Goal: Information Seeking & Learning: Learn about a topic

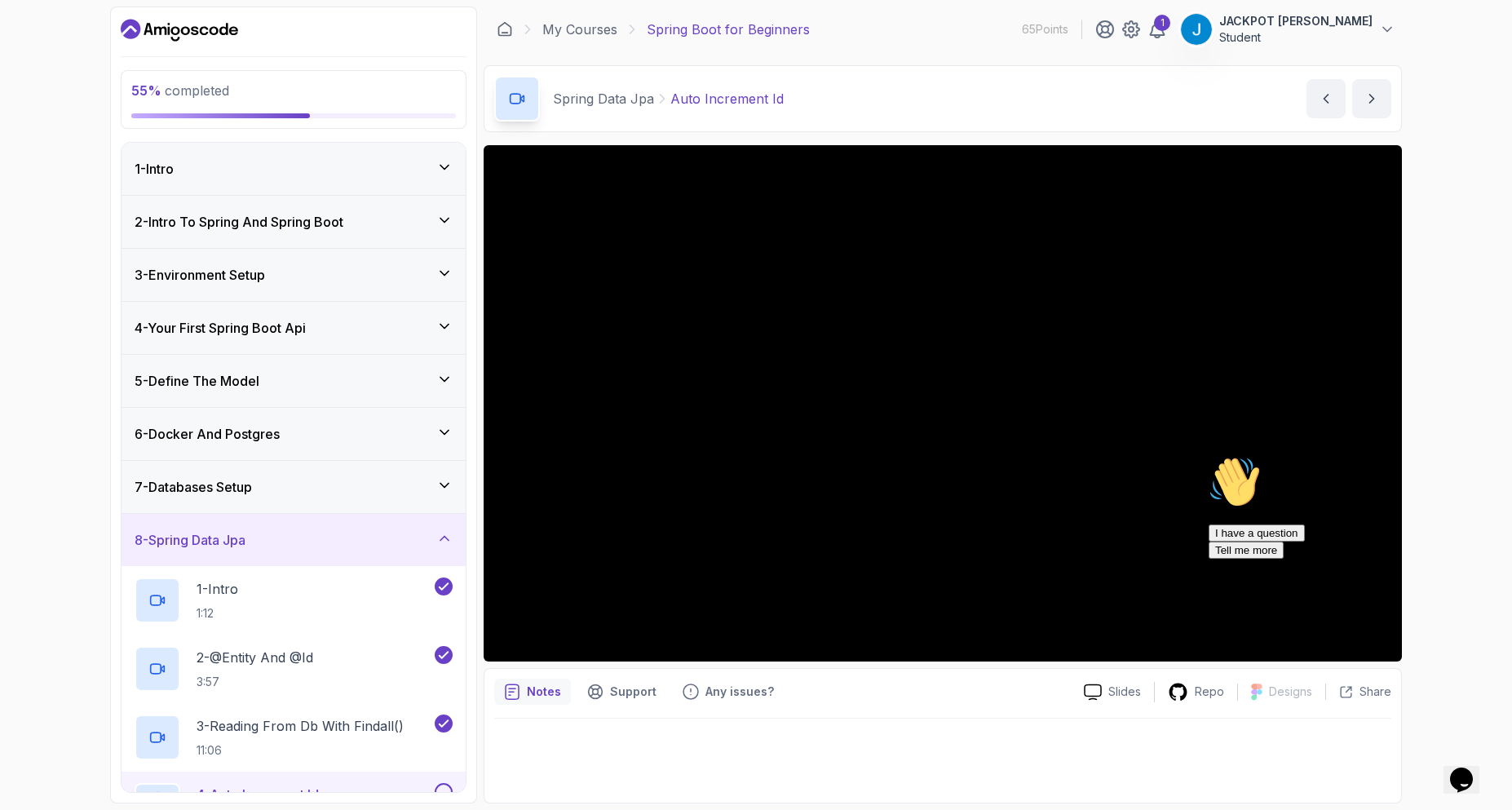
scroll to position [225, 0]
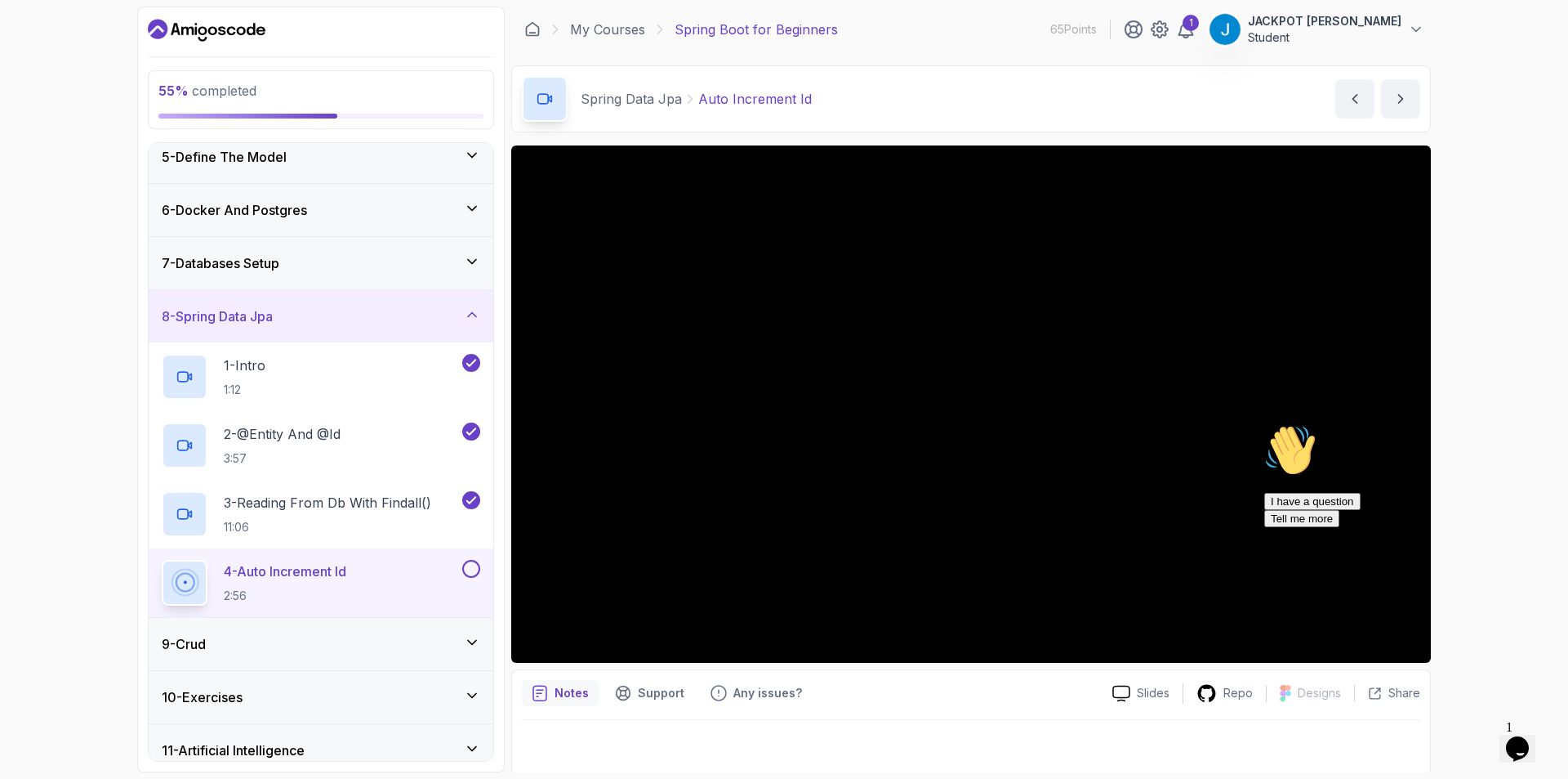
click at [467, 633] on div "9 - Crud" at bounding box center [321, 644] width 345 height 52
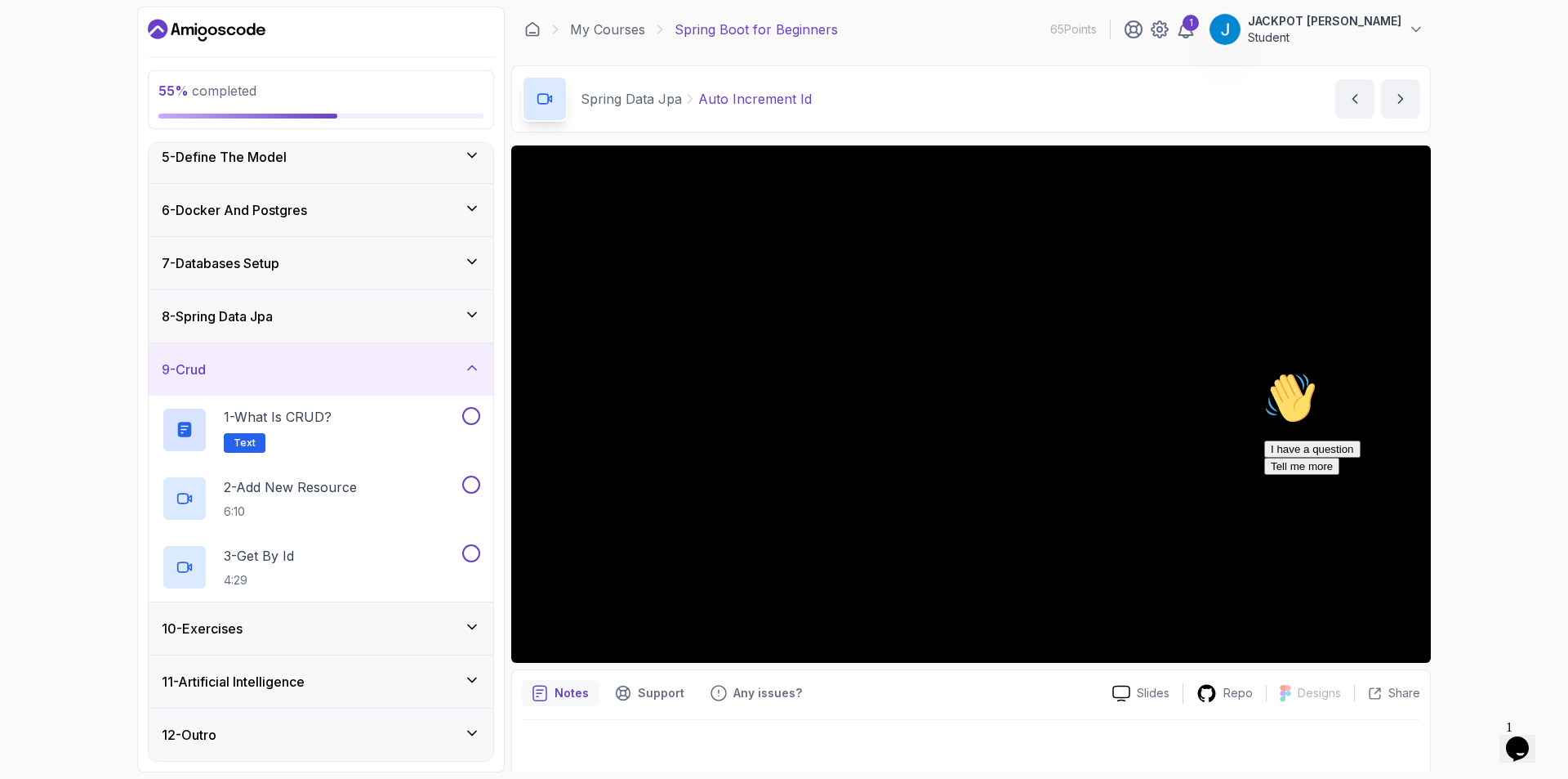
click at [457, 374] on div "9 - Crud" at bounding box center [320, 369] width 319 height 19
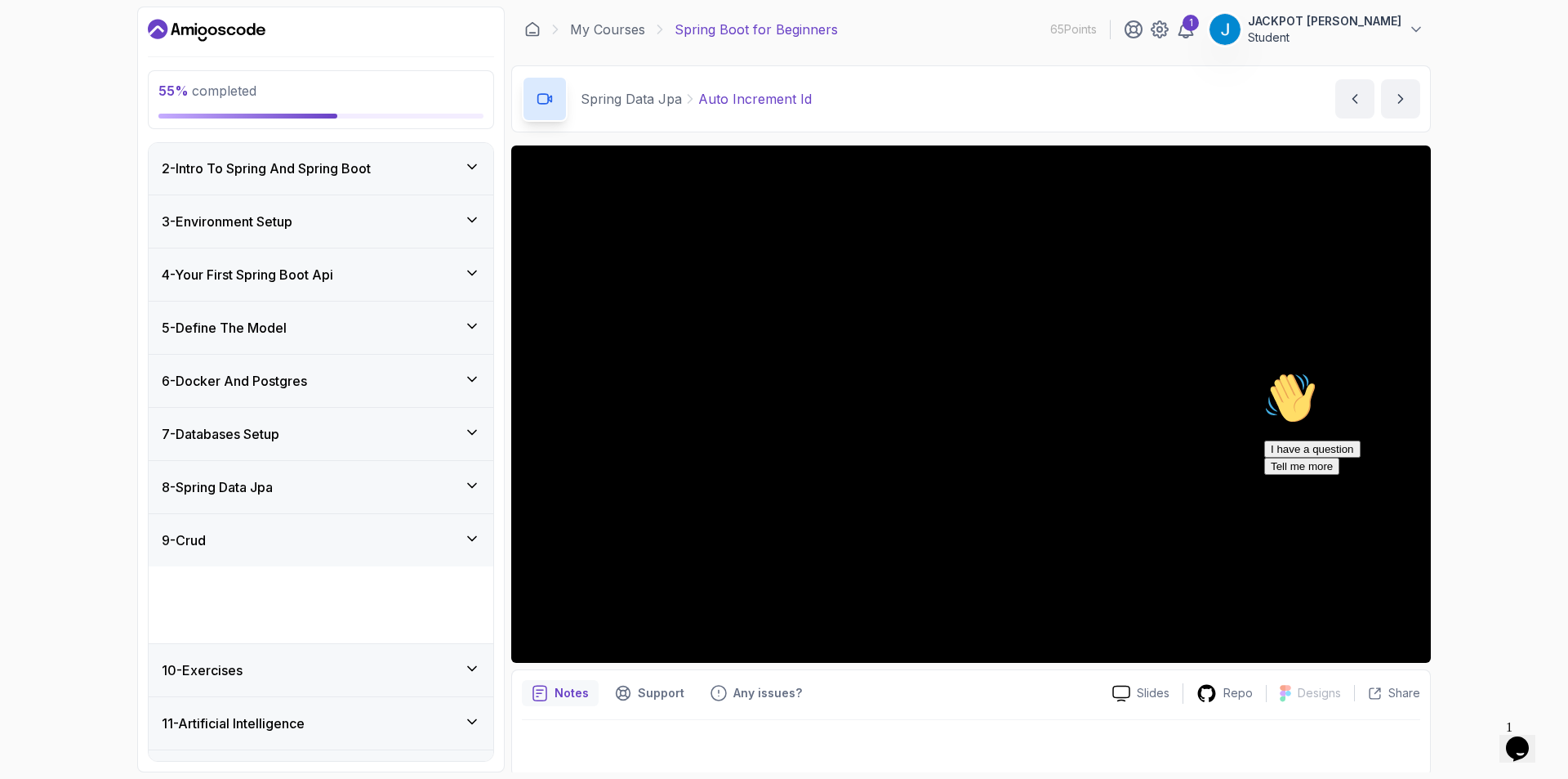
scroll to position [19, 0]
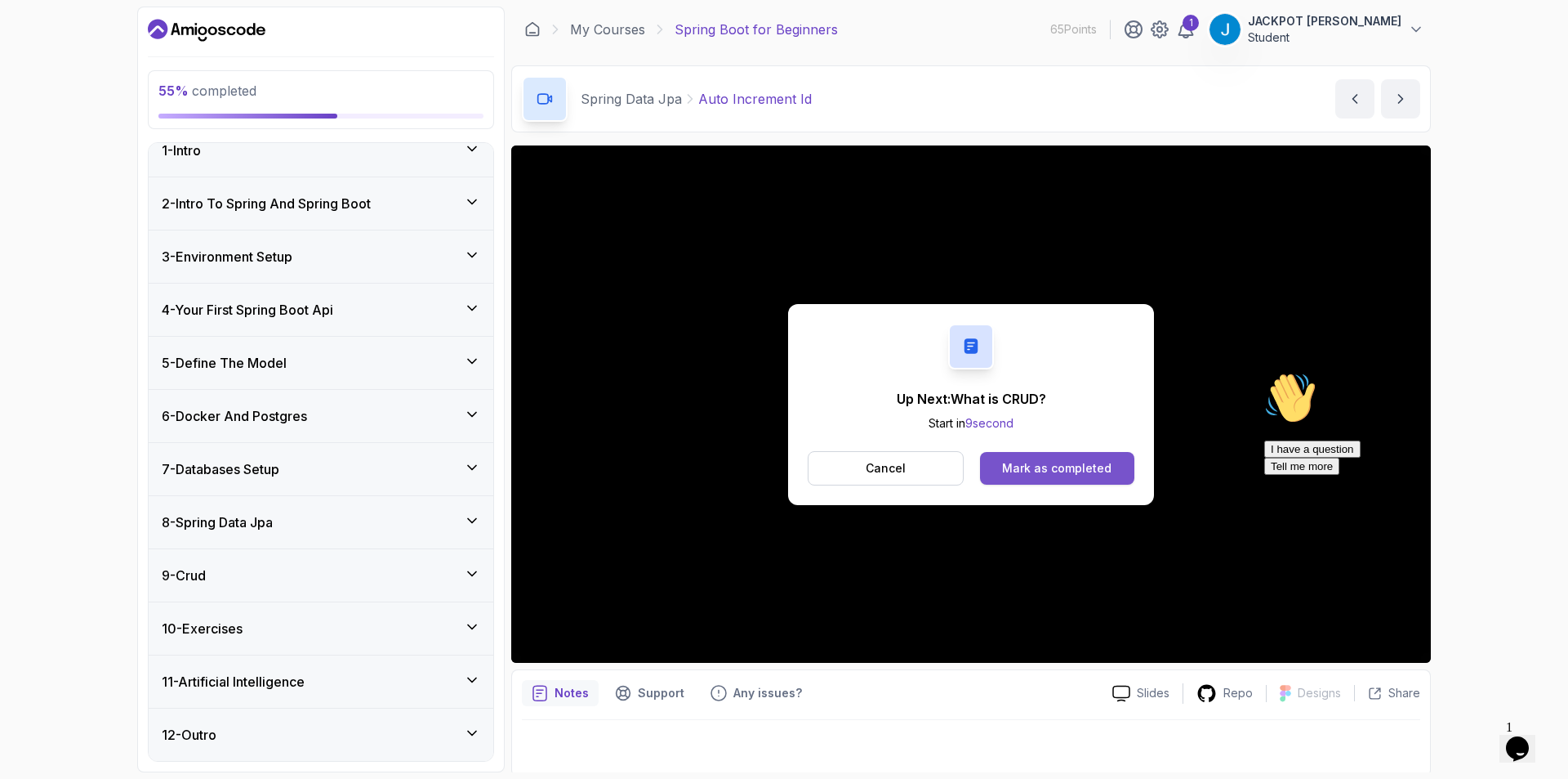
click at [1097, 467] on div "Mark as completed" at bounding box center [1056, 468] width 109 height 16
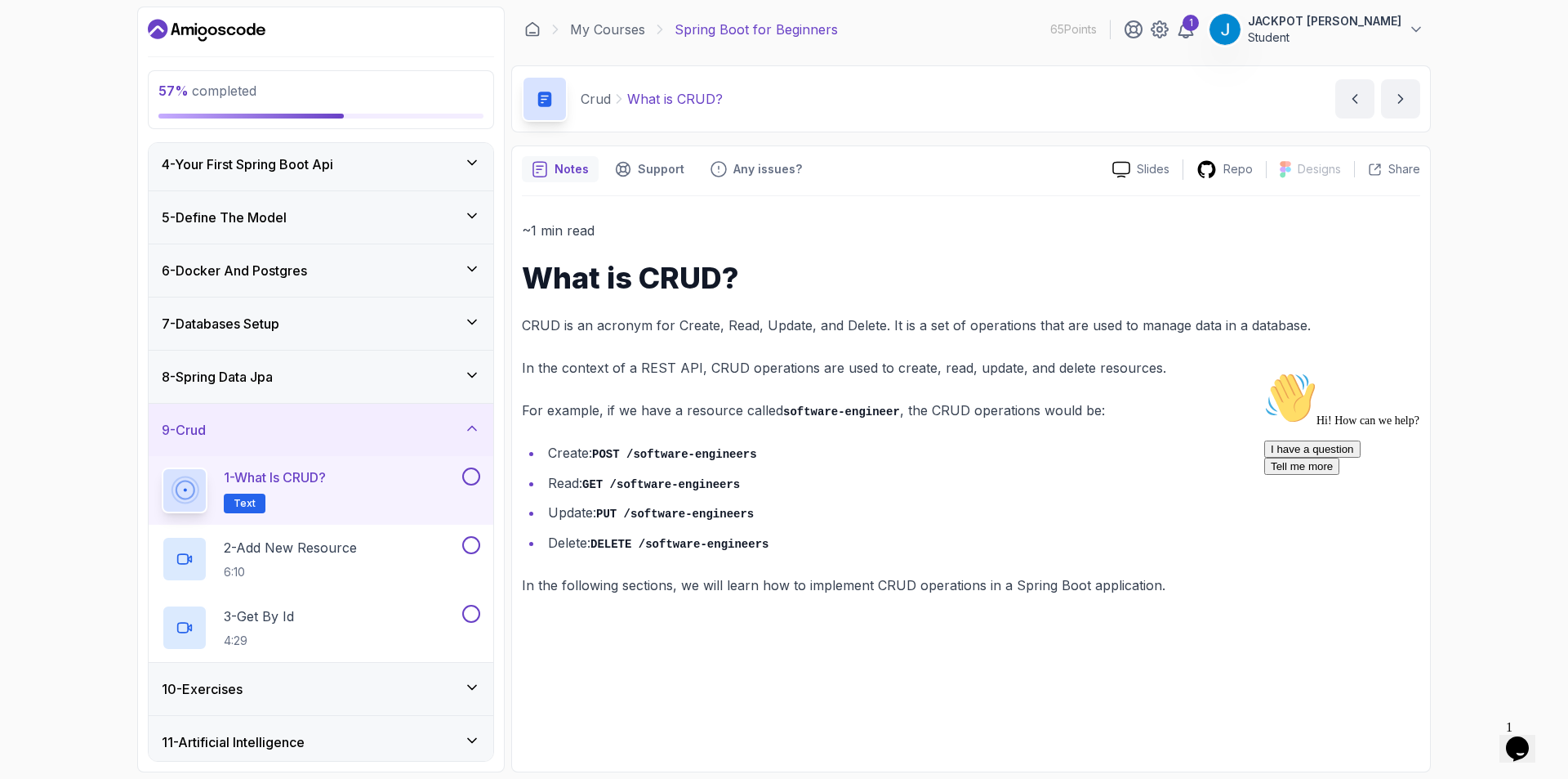
scroll to position [225, 0]
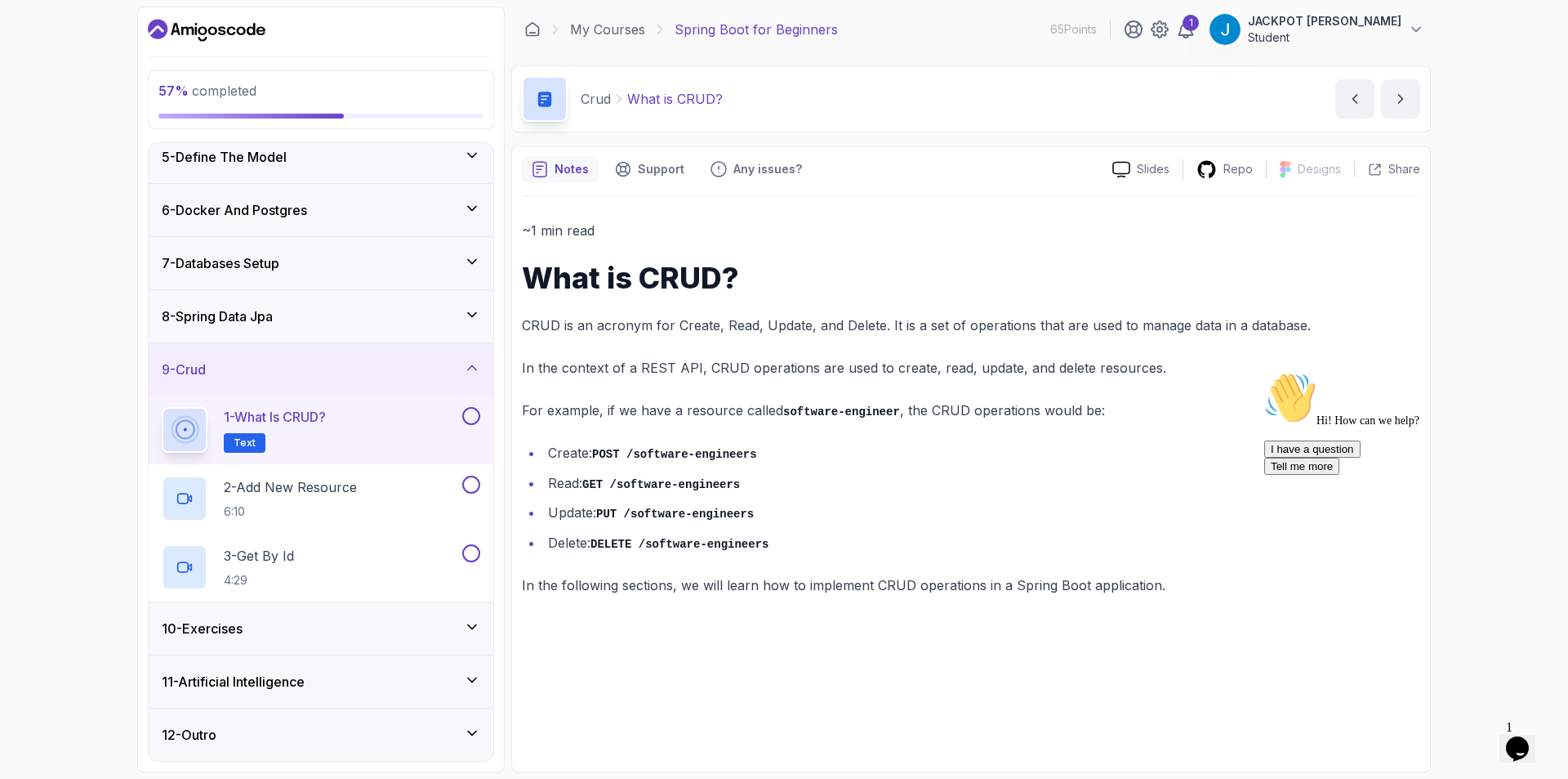
click at [476, 412] on button at bounding box center [471, 415] width 18 height 18
click at [394, 498] on div "2 - Add New Resource 6:10" at bounding box center [310, 498] width 298 height 46
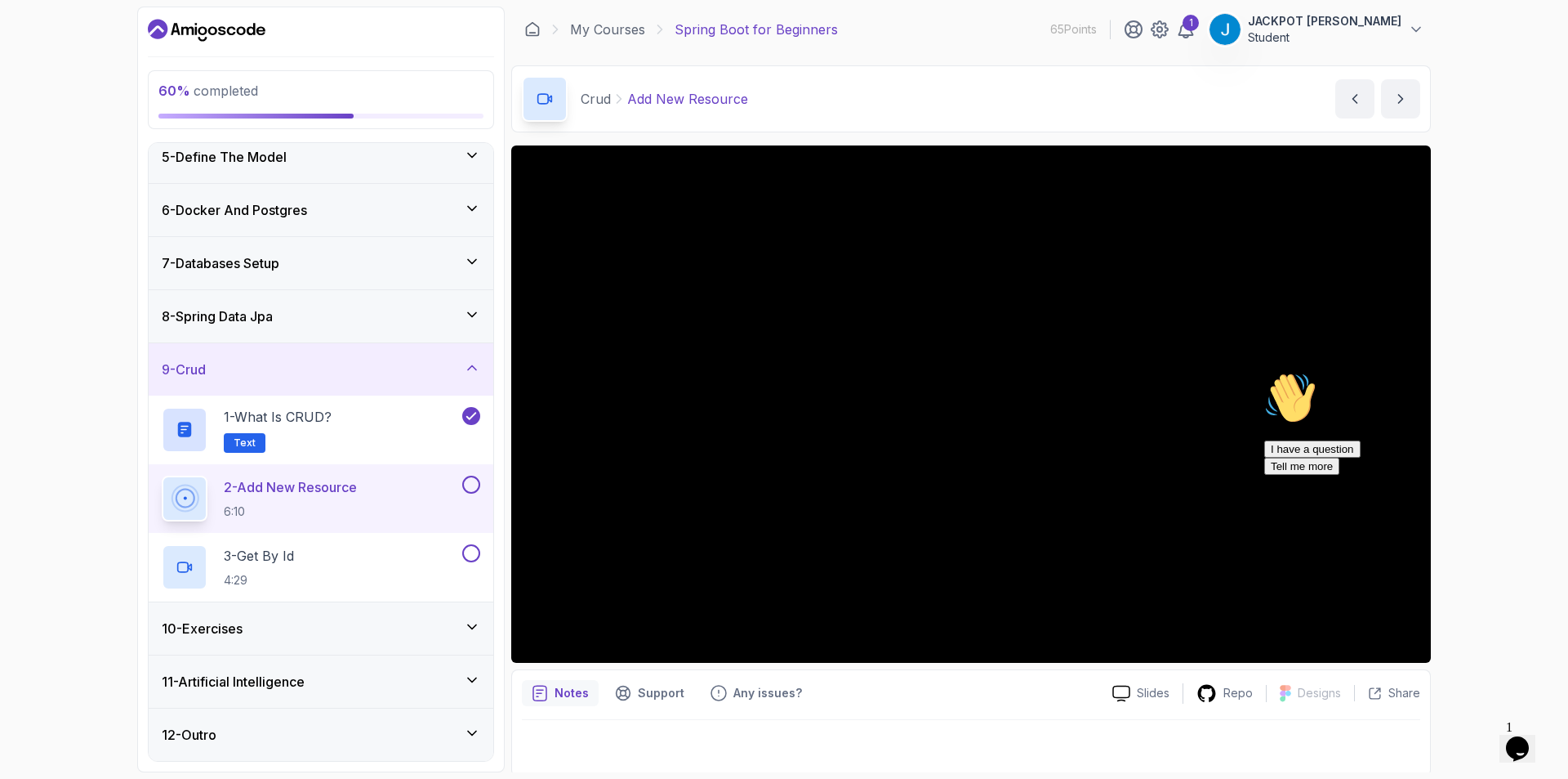
click at [1264, 372] on icon "Chat attention grabber" at bounding box center [1264, 372] width 0 height 0
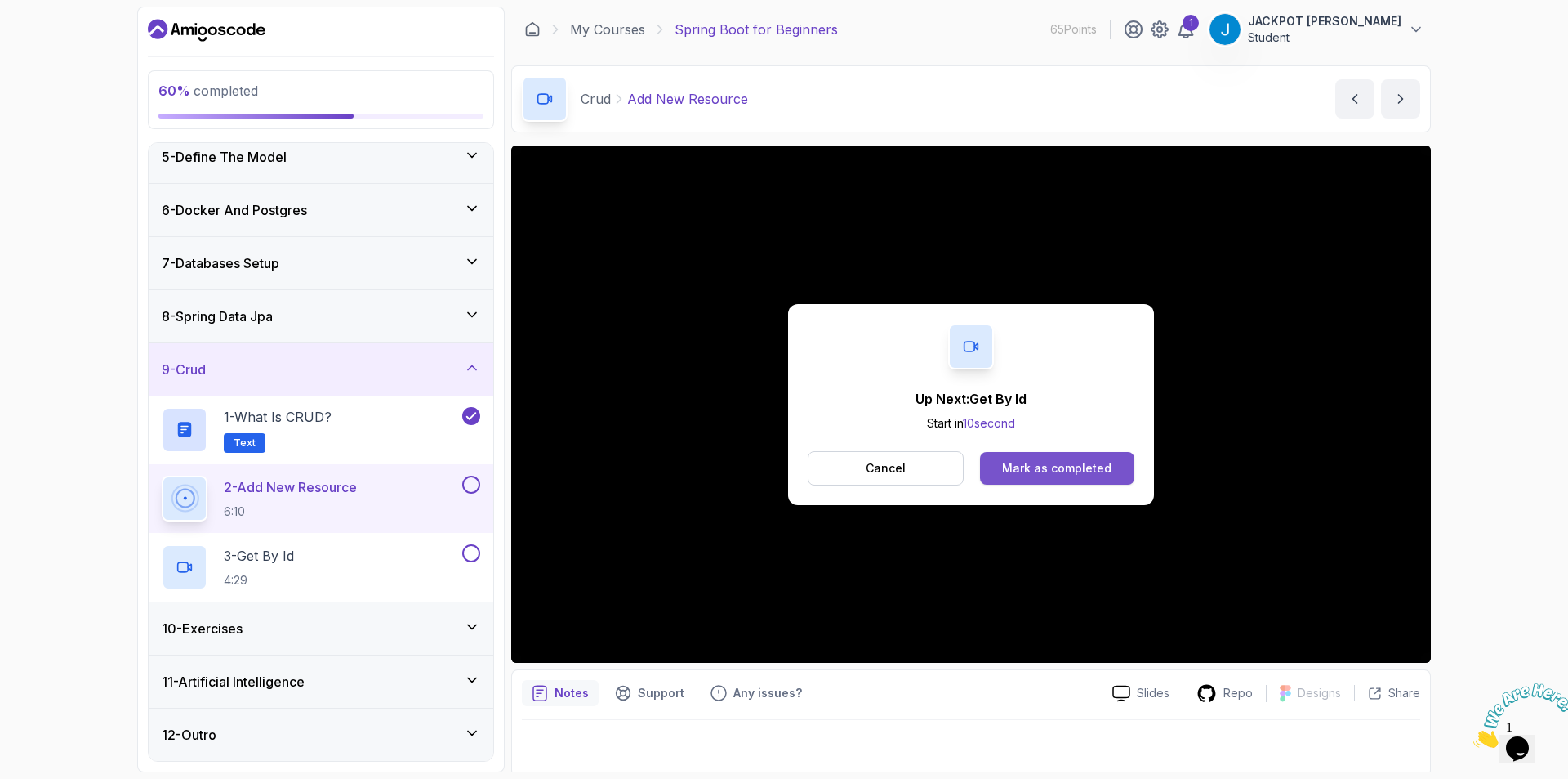
click at [1084, 469] on div "Mark as completed" at bounding box center [1056, 468] width 109 height 16
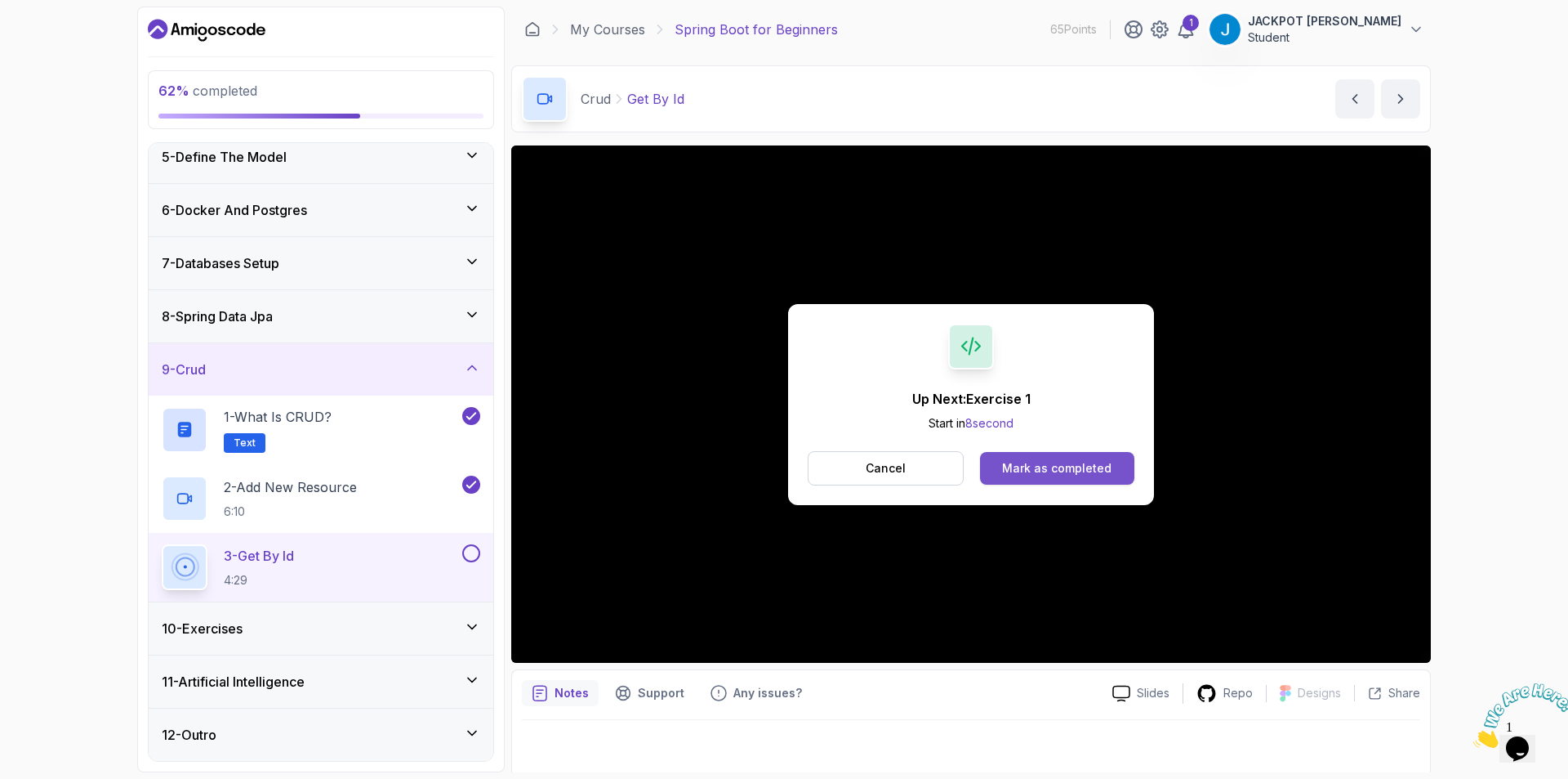
click at [1031, 458] on button "Mark as completed" at bounding box center [1057, 468] width 155 height 33
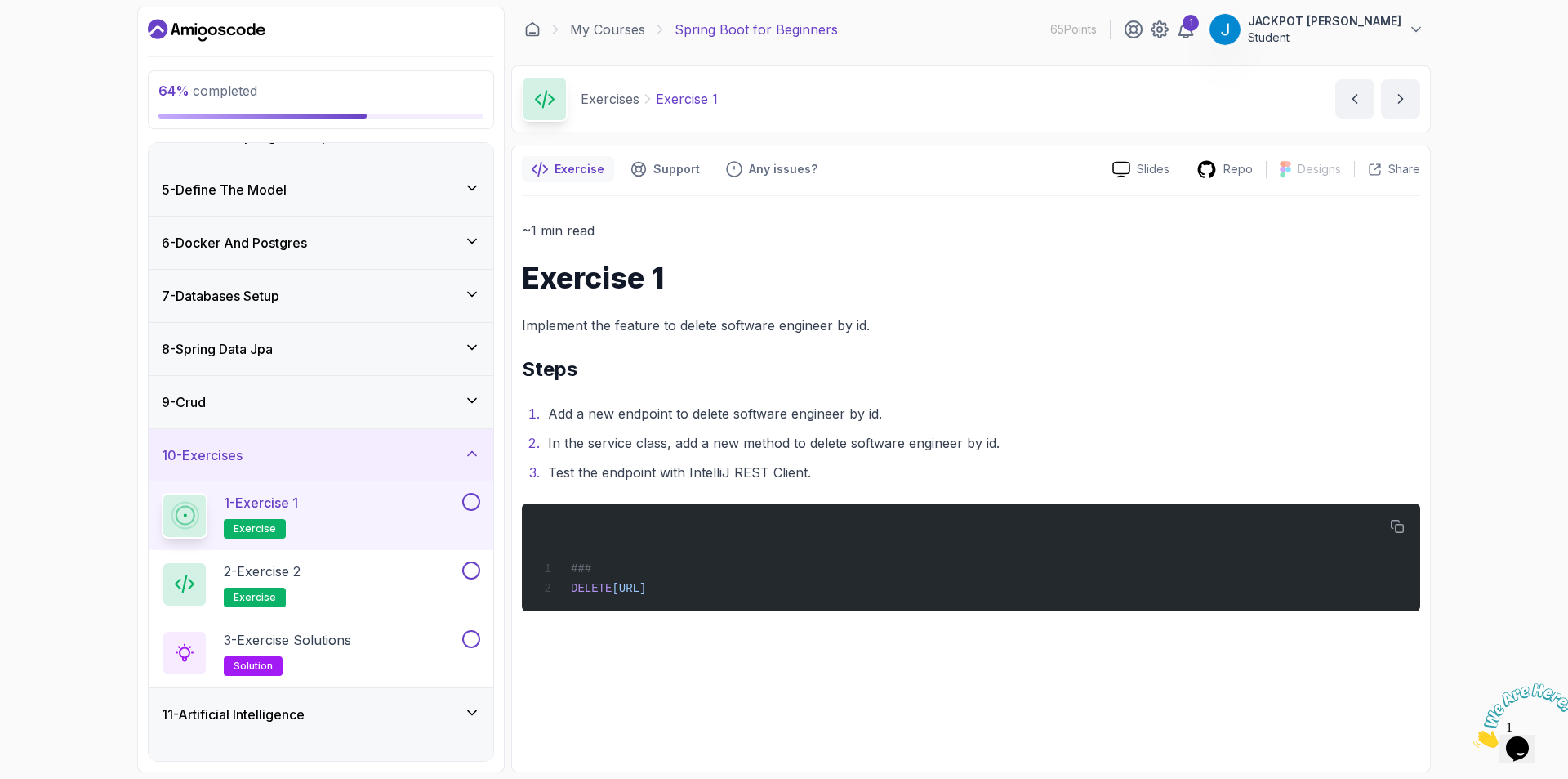
scroll to position [61, 0]
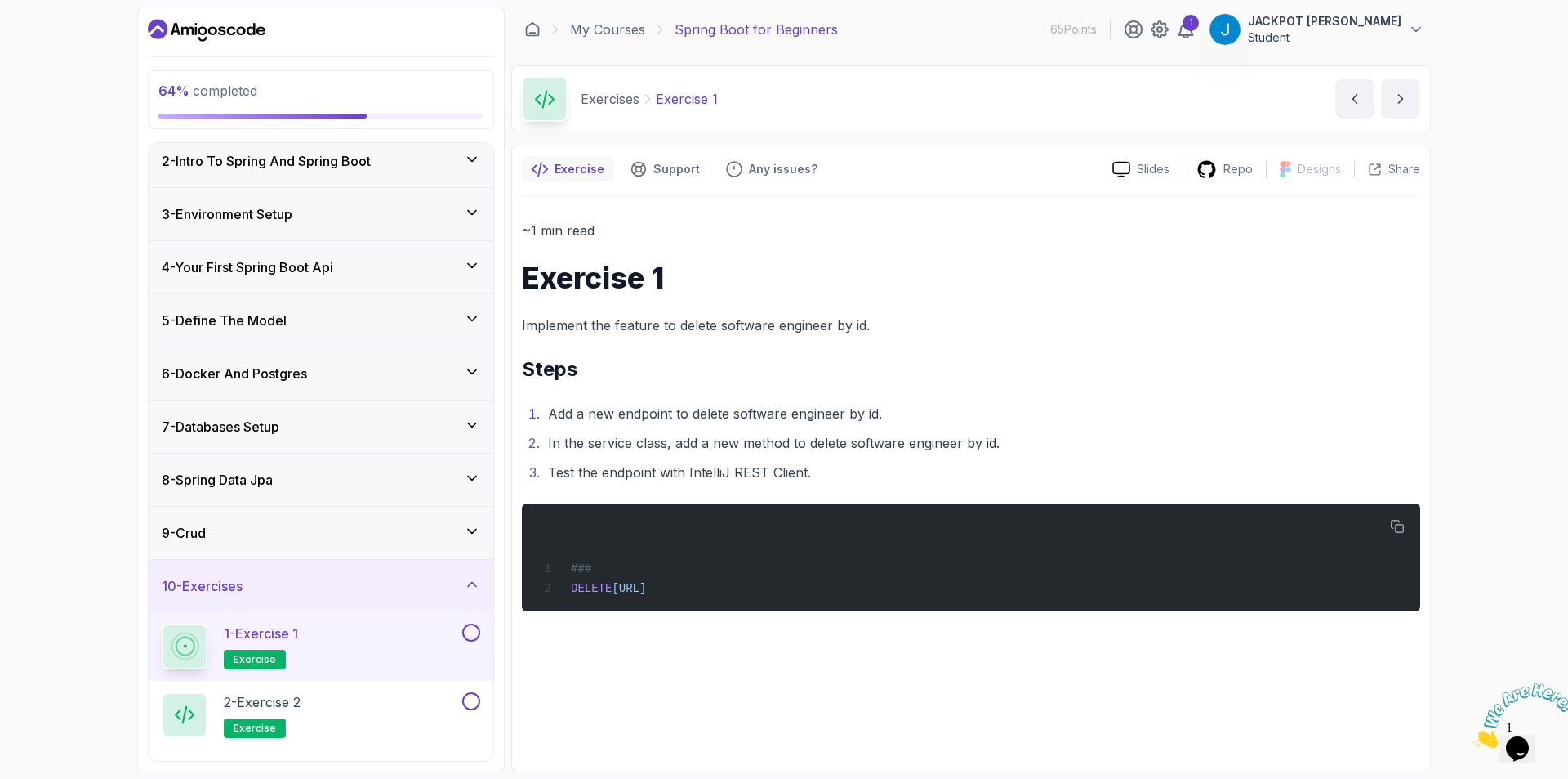
click at [395, 312] on div "5 - Define The Model" at bounding box center [320, 320] width 319 height 19
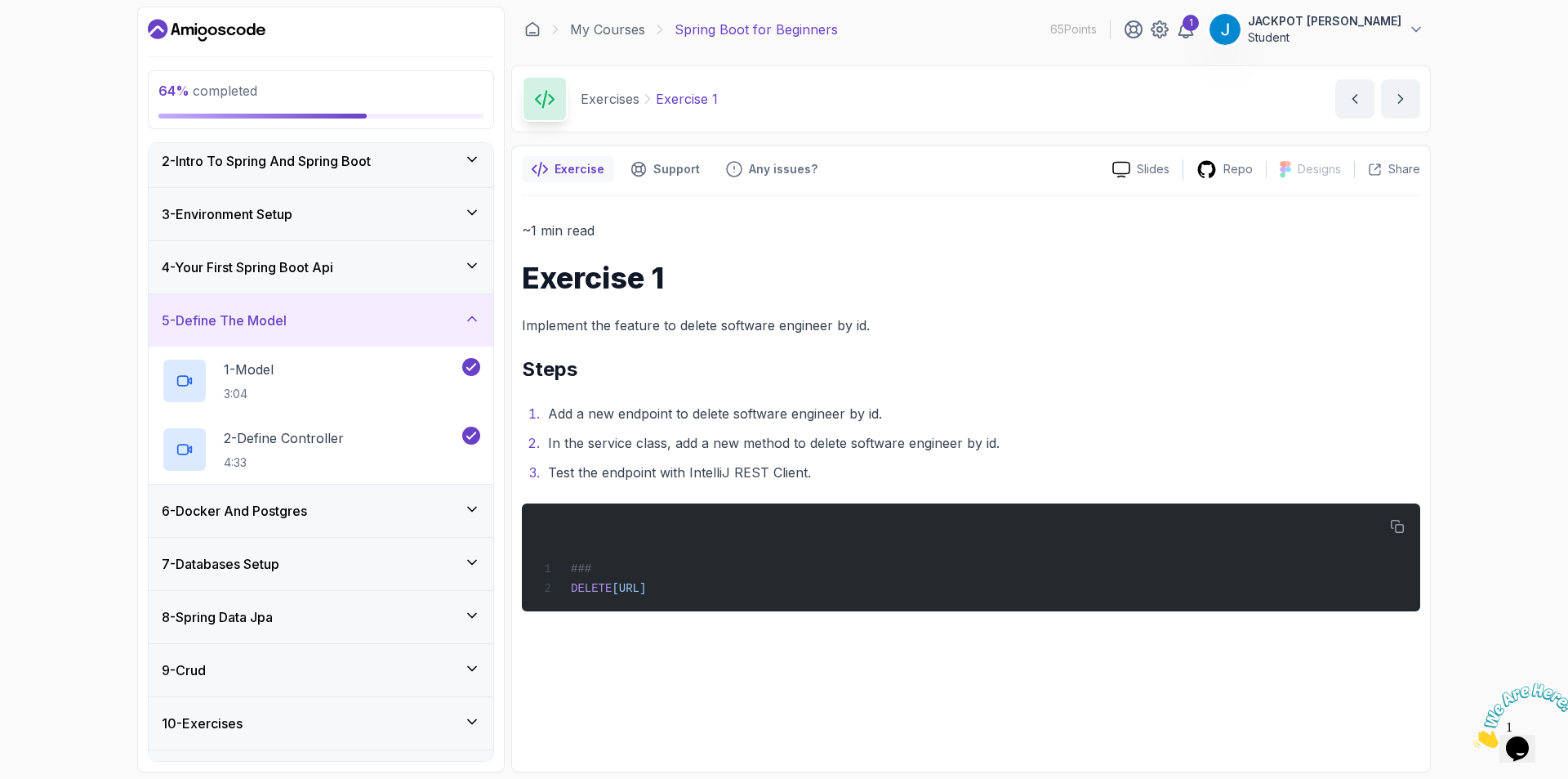
click at [394, 280] on div "4 - Your First Spring Boot Api" at bounding box center [321, 267] width 345 height 52
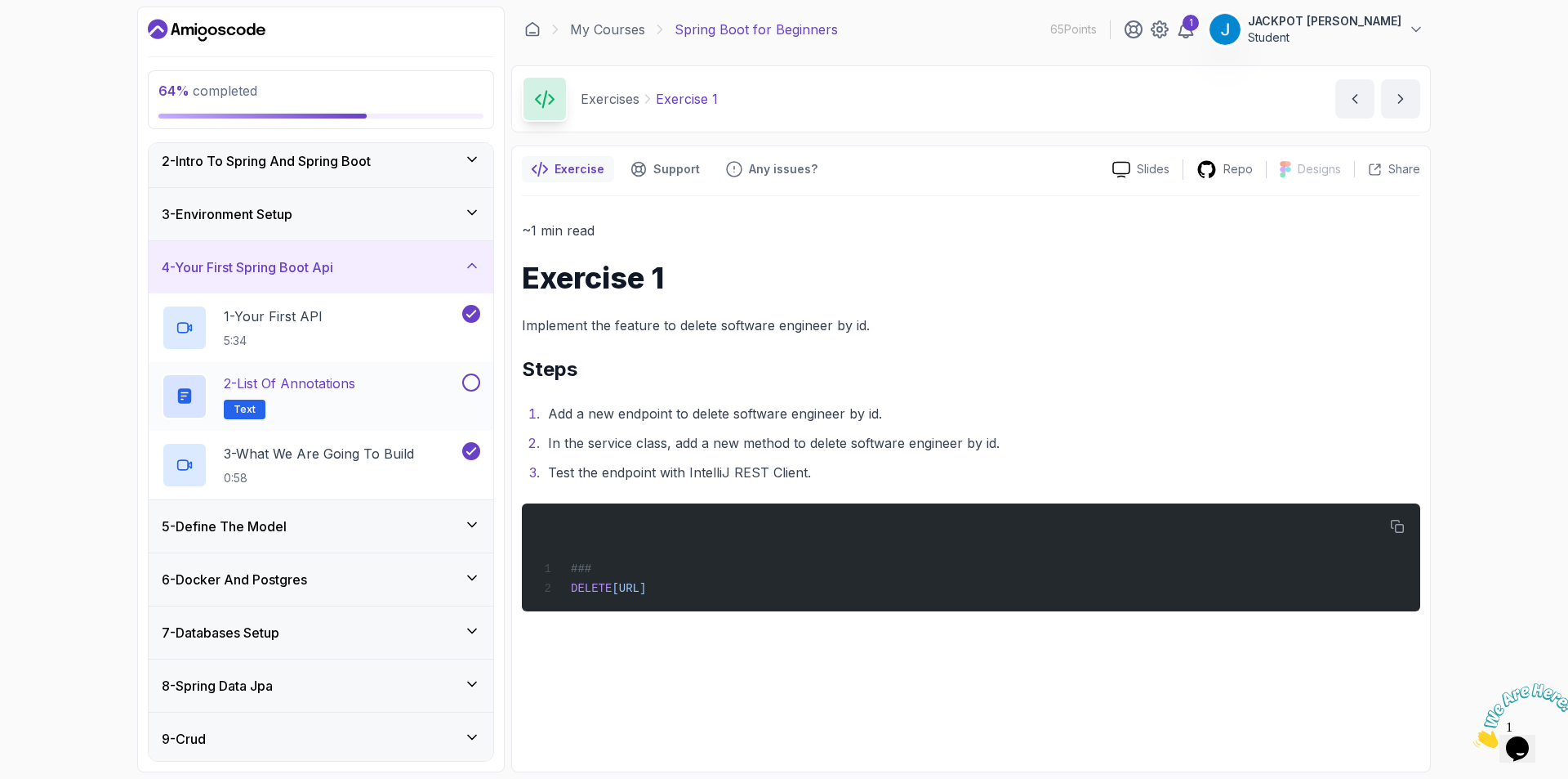
click at [448, 375] on div "2 - List of Annotations Text" at bounding box center [310, 396] width 298 height 46
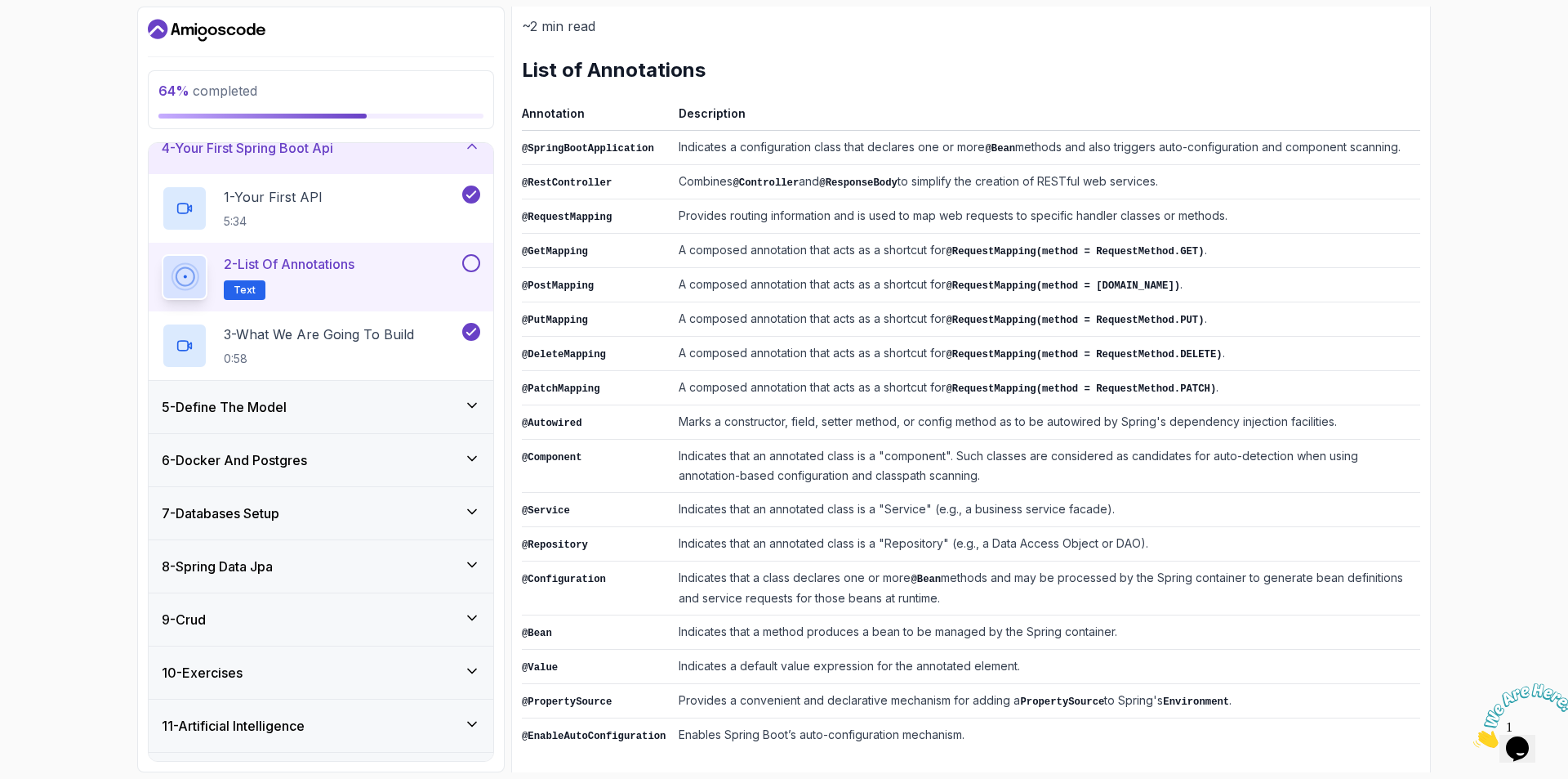
scroll to position [225, 0]
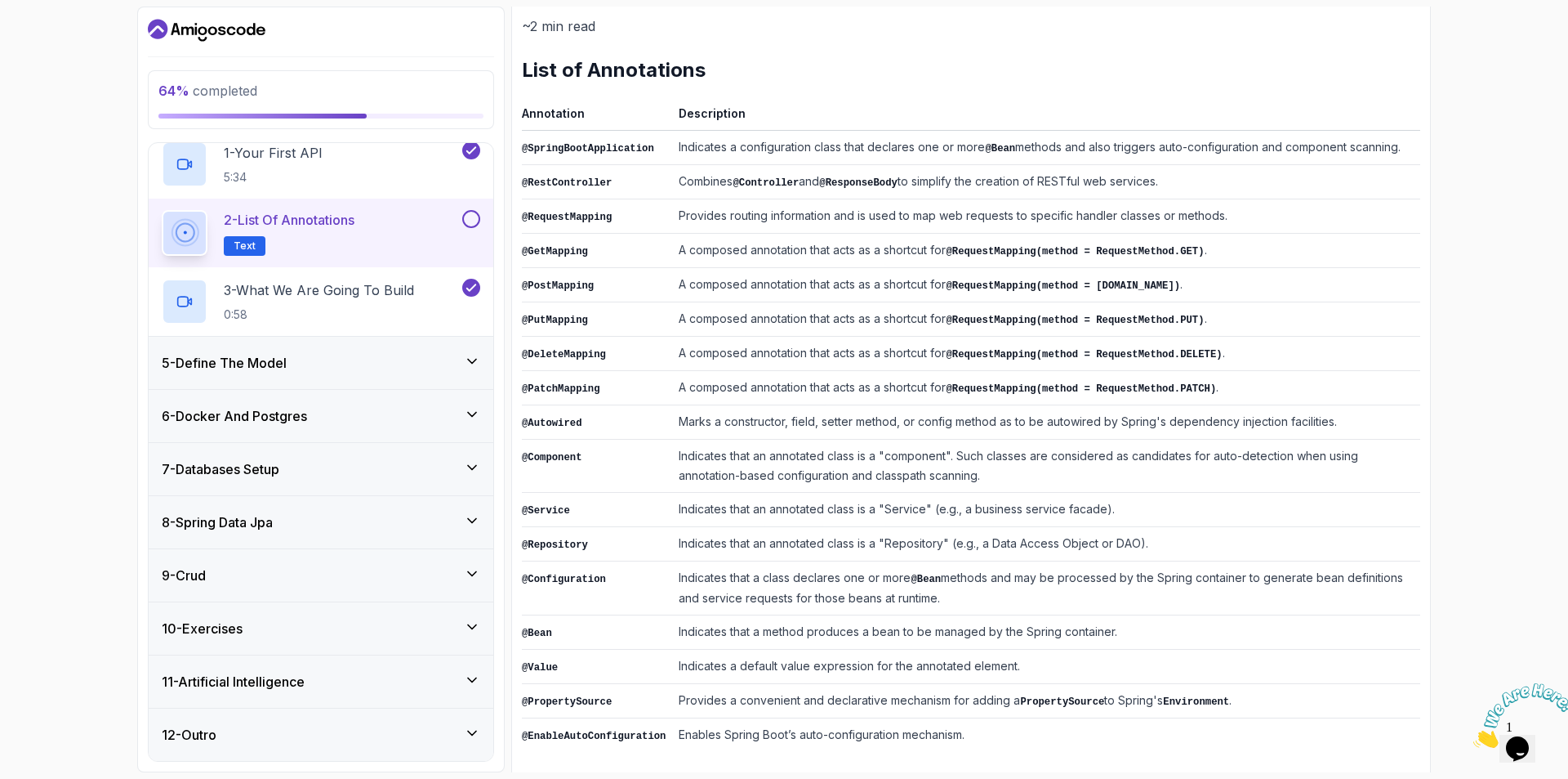
click at [350, 630] on div "10 - Exercises" at bounding box center [320, 628] width 319 height 19
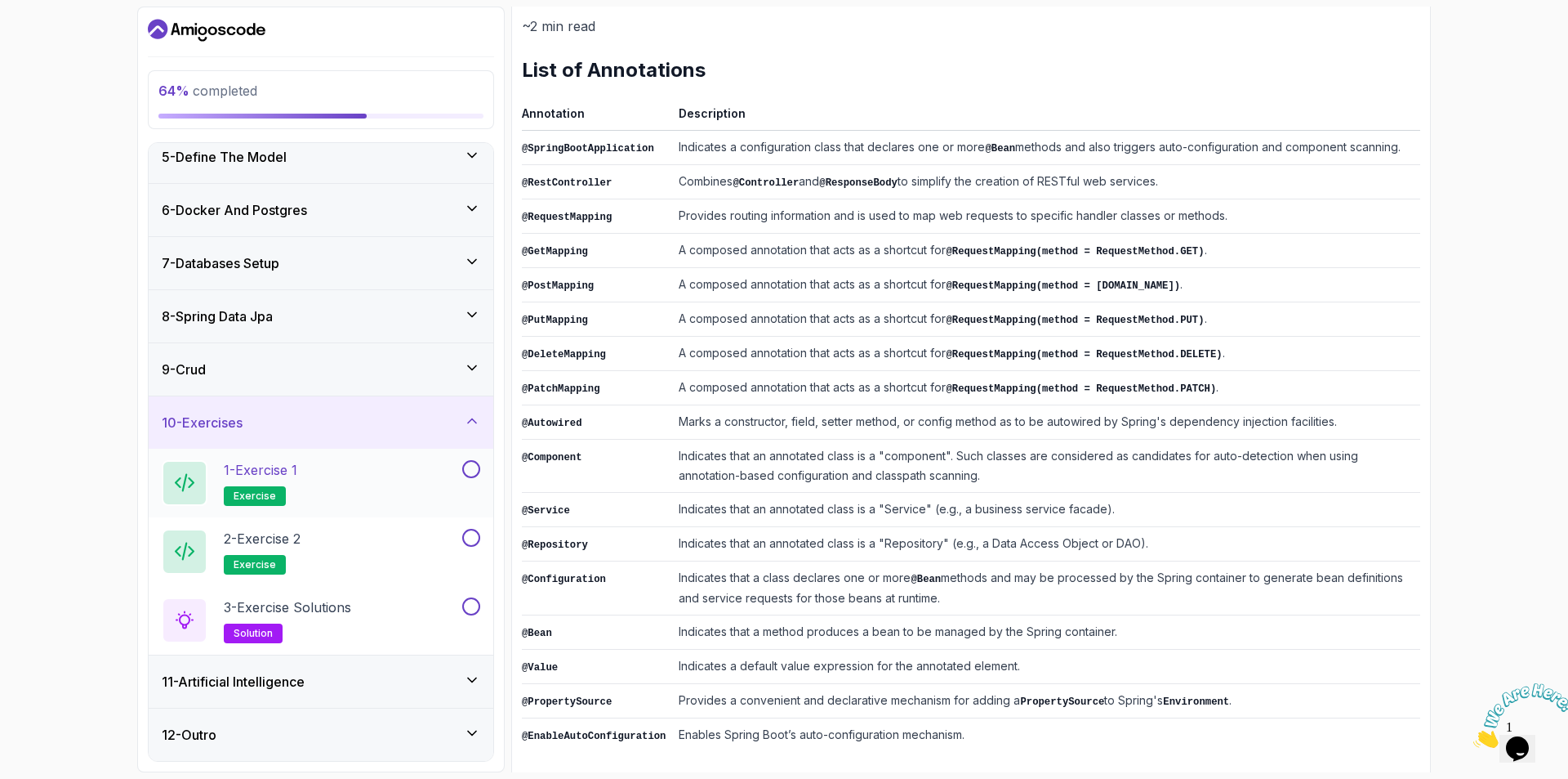
click at [364, 499] on div "1 - Exercise 1 exercise" at bounding box center [310, 483] width 298 height 46
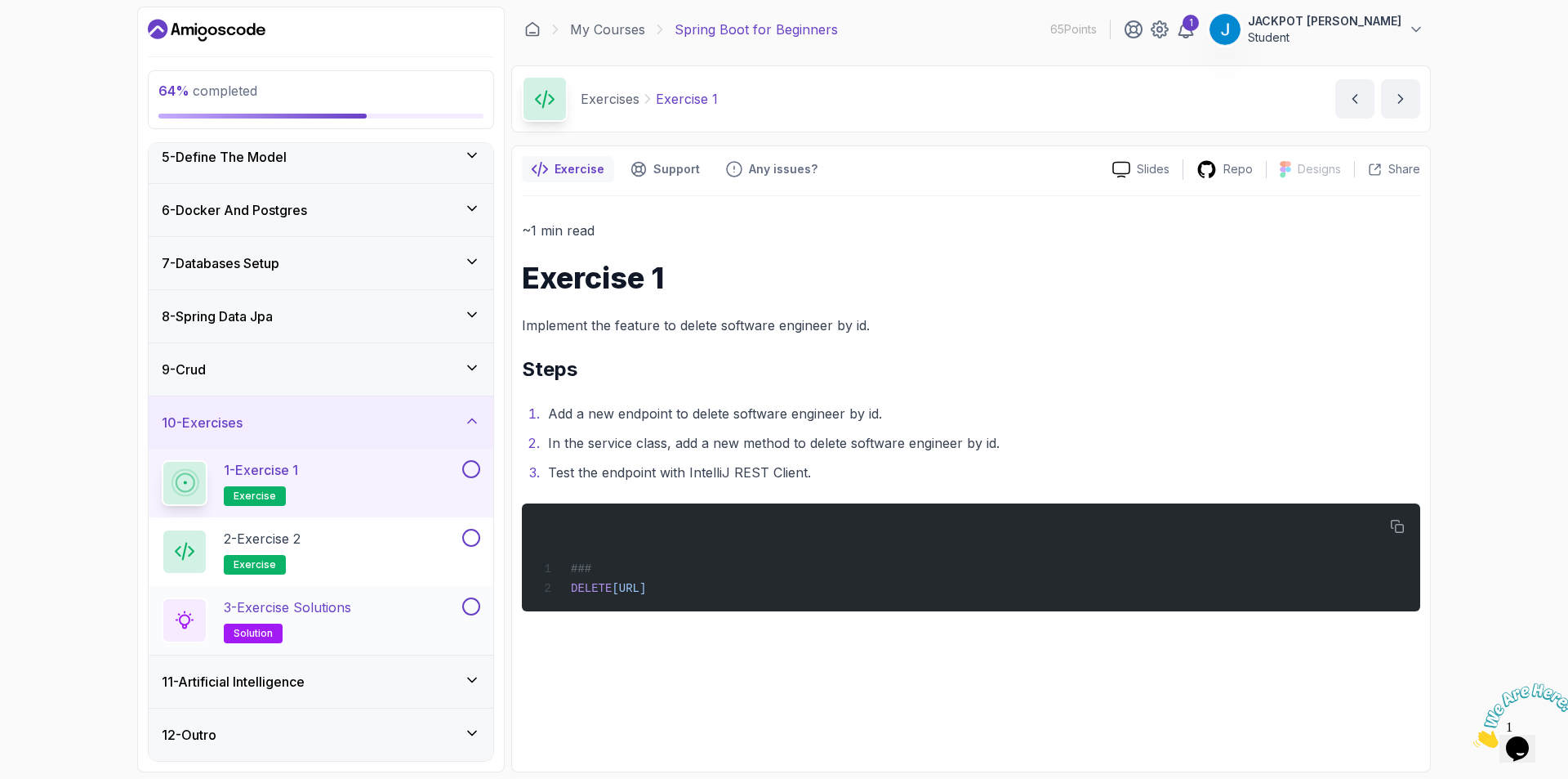
click at [372, 612] on div "3 - Exercise Solutions solution" at bounding box center [310, 620] width 298 height 46
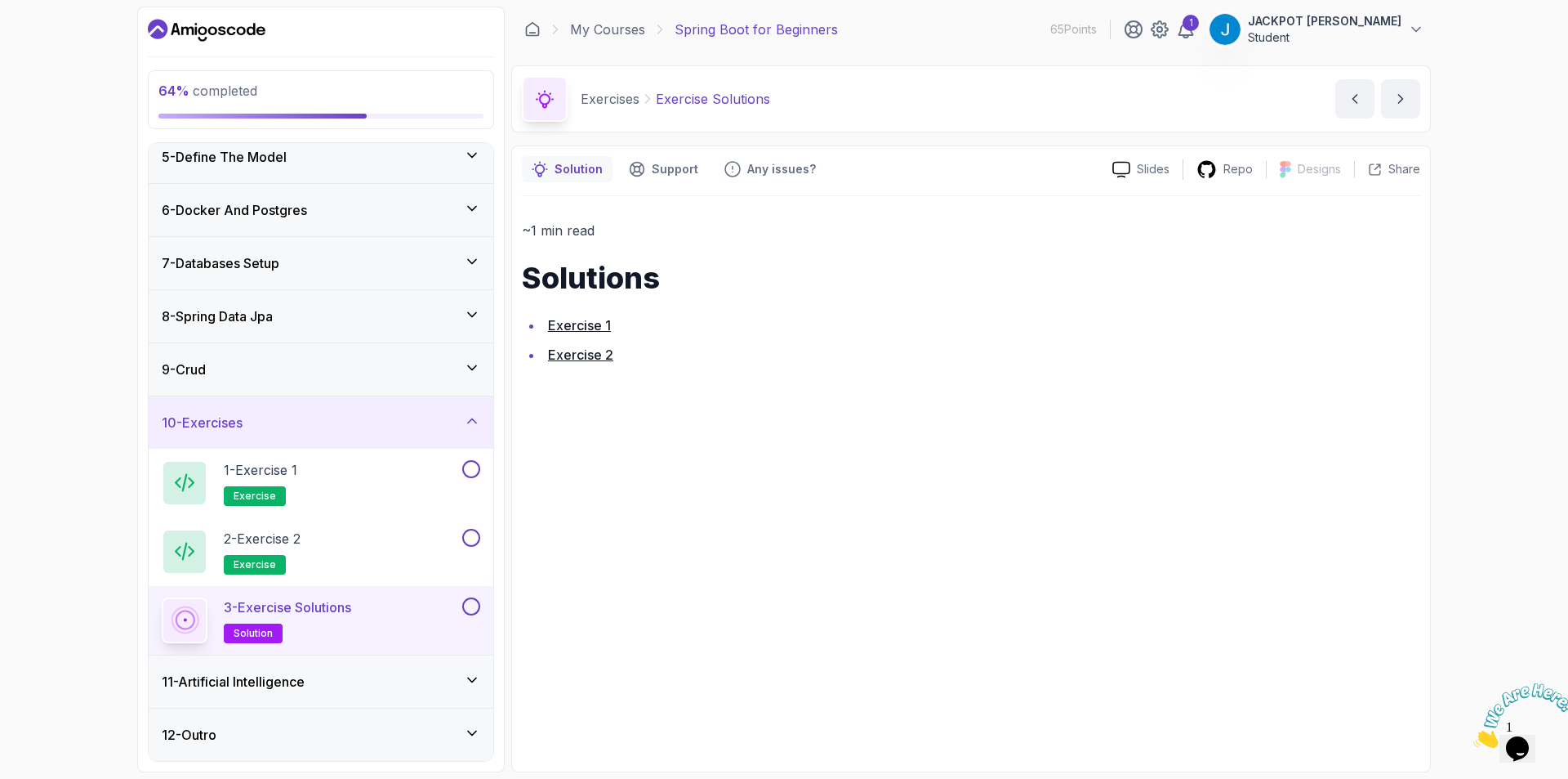
click at [585, 325] on link "Exercise 1" at bounding box center [579, 325] width 63 height 16
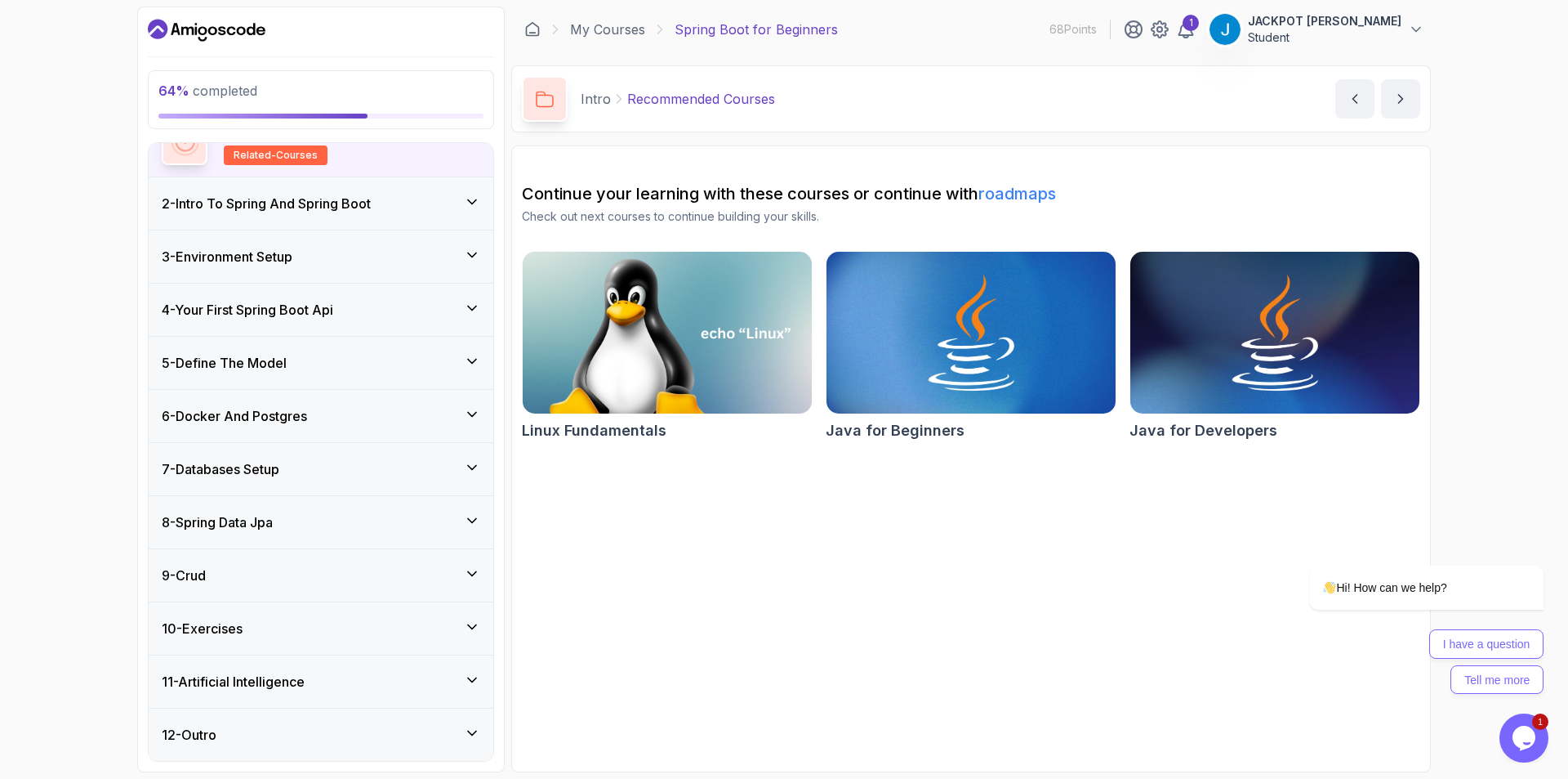
click at [369, 645] on div "10 - Exercises" at bounding box center [321, 628] width 345 height 52
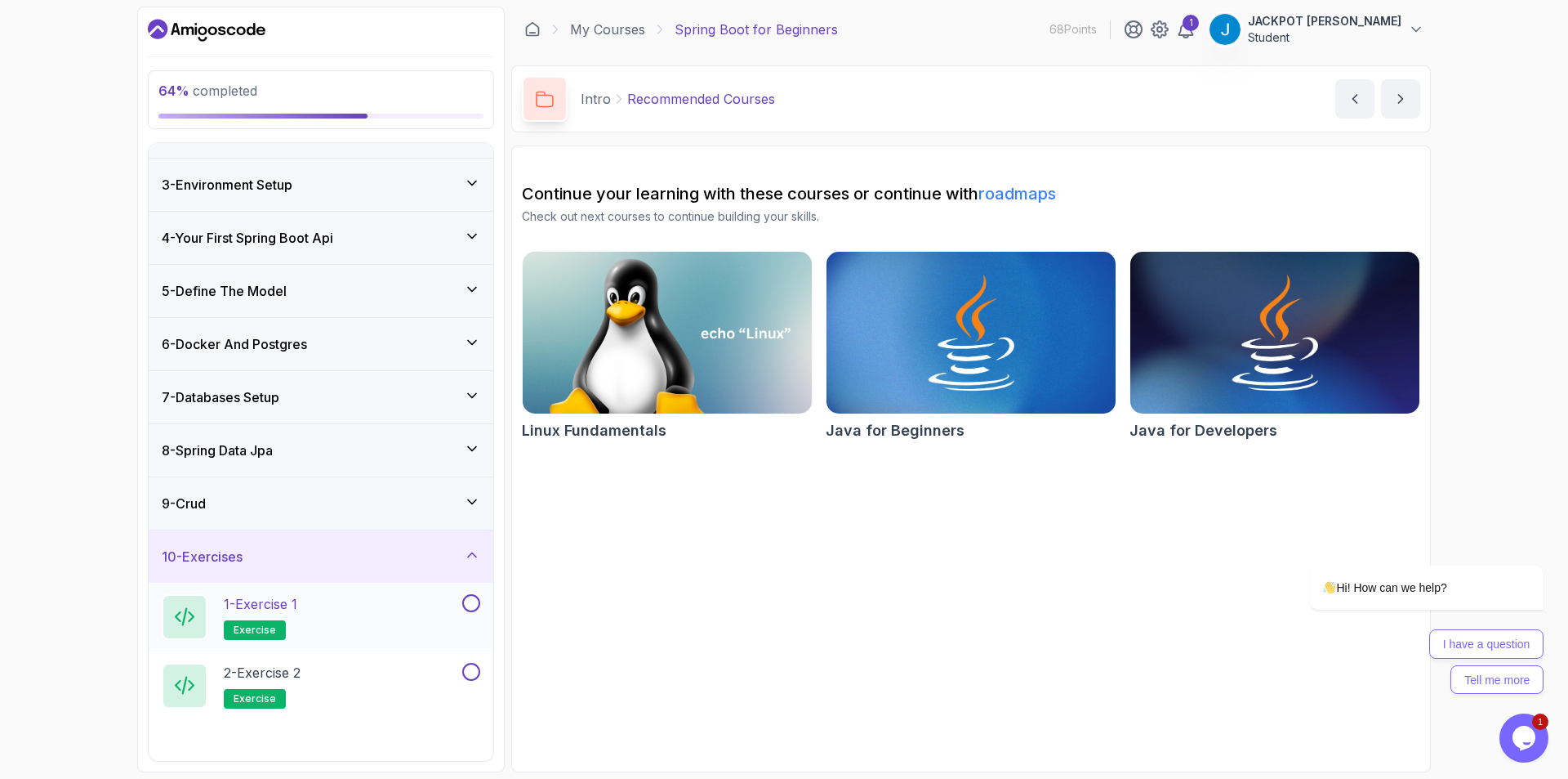
scroll to position [101, 0]
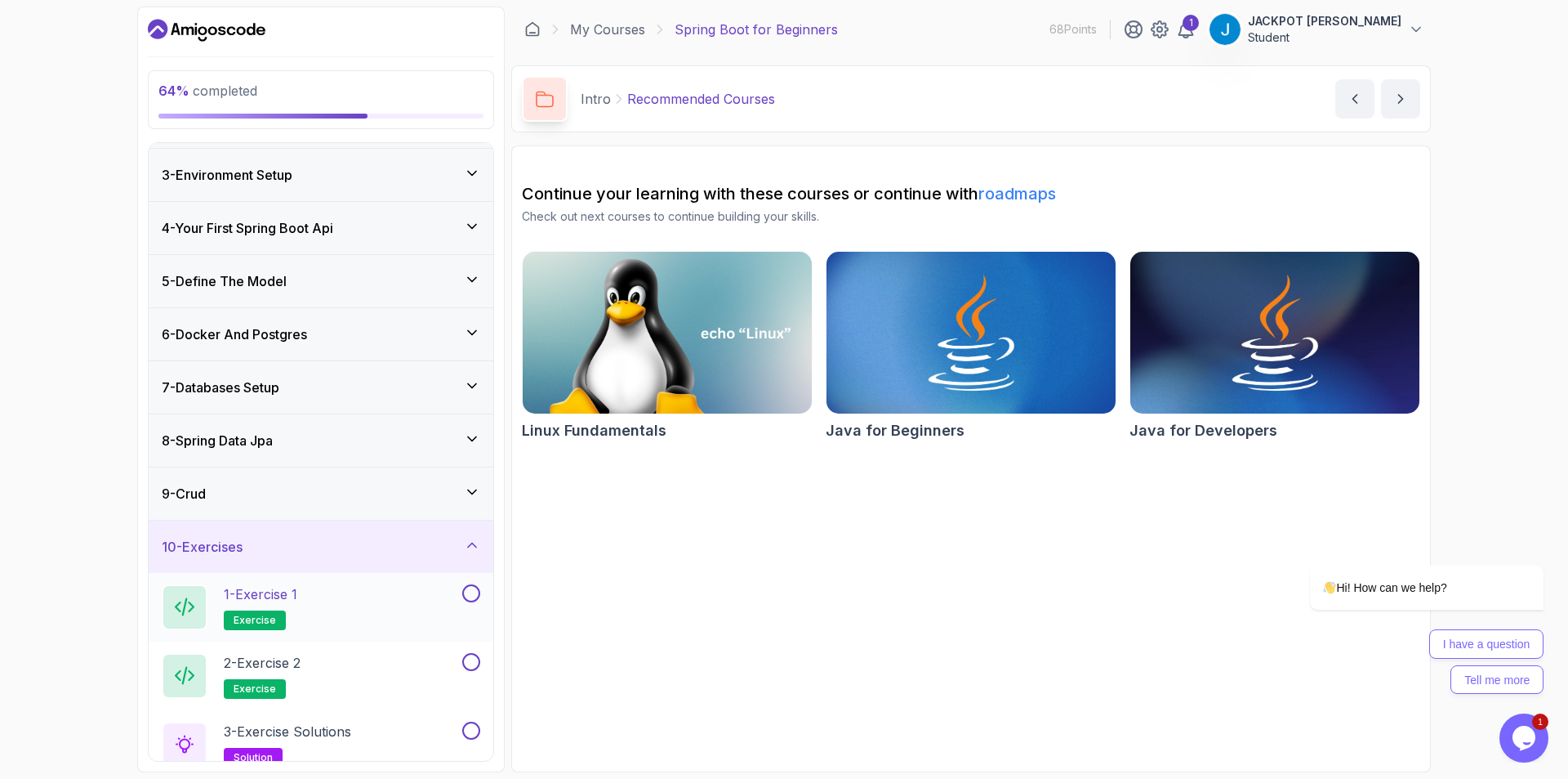
click at [473, 591] on button at bounding box center [471, 593] width 18 height 18
click at [356, 655] on div "2 - Exercise 2 exercise" at bounding box center [310, 676] width 298 height 46
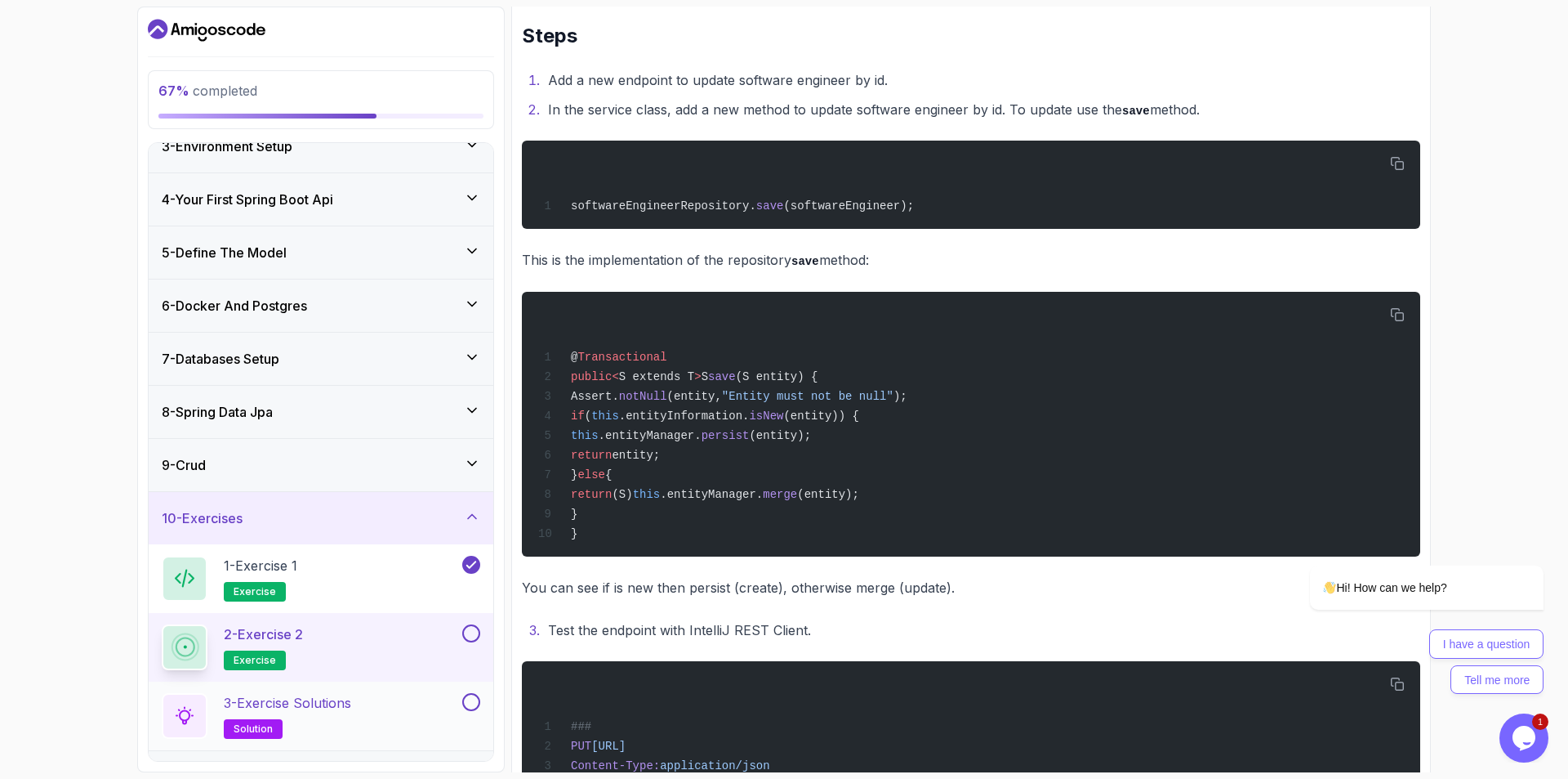
scroll to position [225, 0]
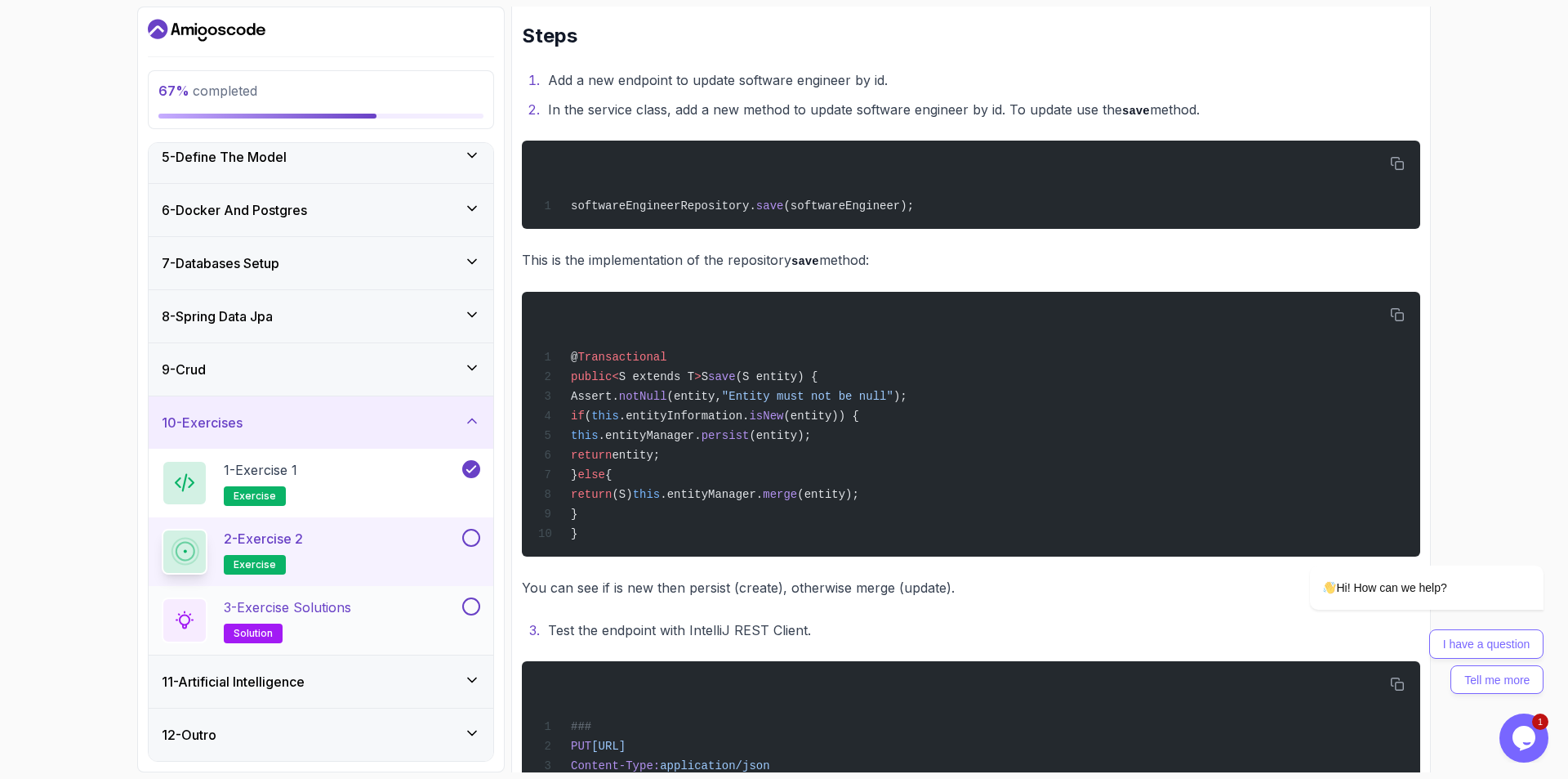
drag, startPoint x: 418, startPoint y: 618, endPoint x: 455, endPoint y: 609, distance: 38.1
click at [418, 618] on div "3 - Exercise Solutions solution" at bounding box center [310, 620] width 298 height 46
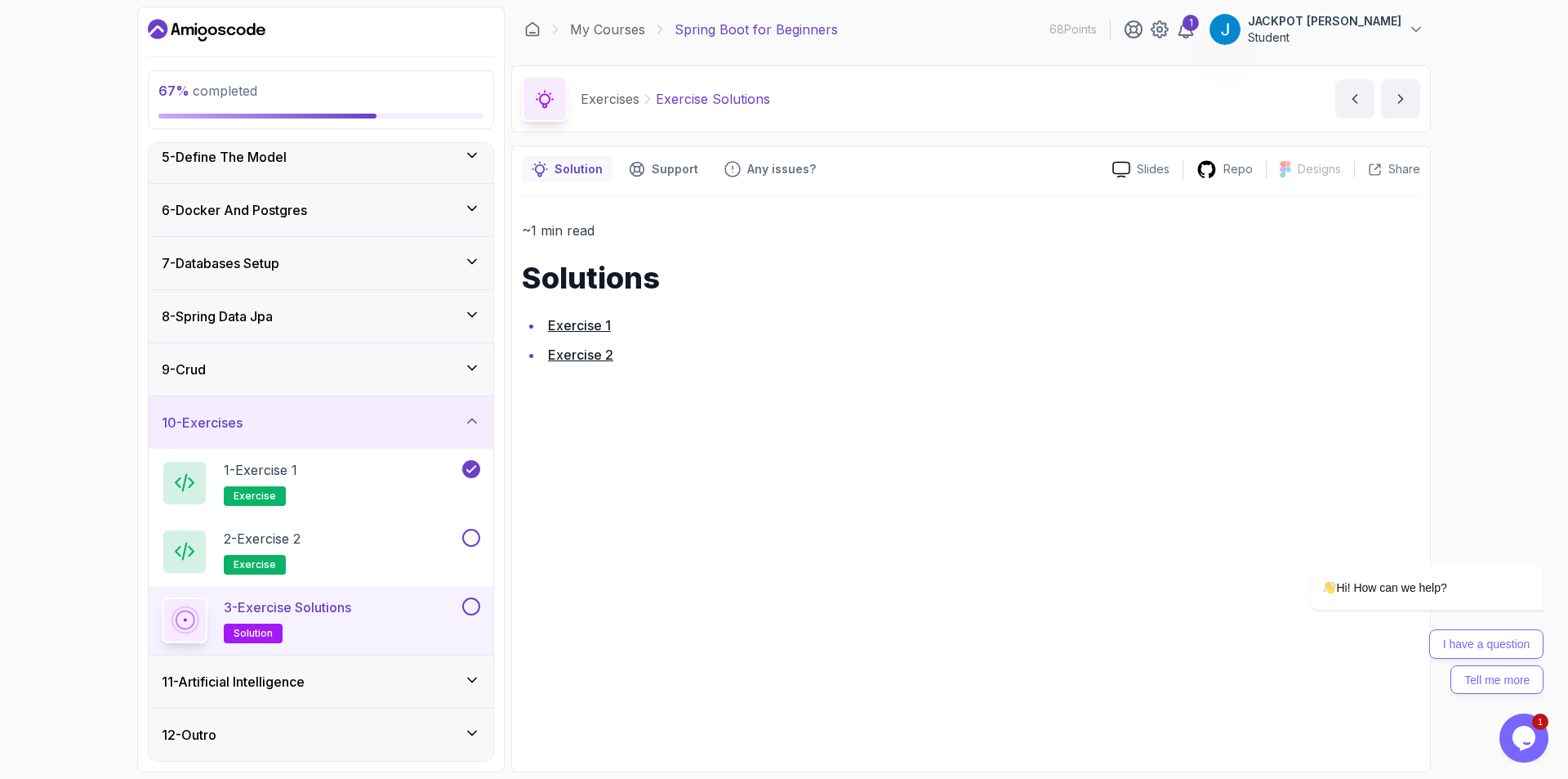
click at [583, 359] on link "Exercise 2" at bounding box center [580, 354] width 65 height 16
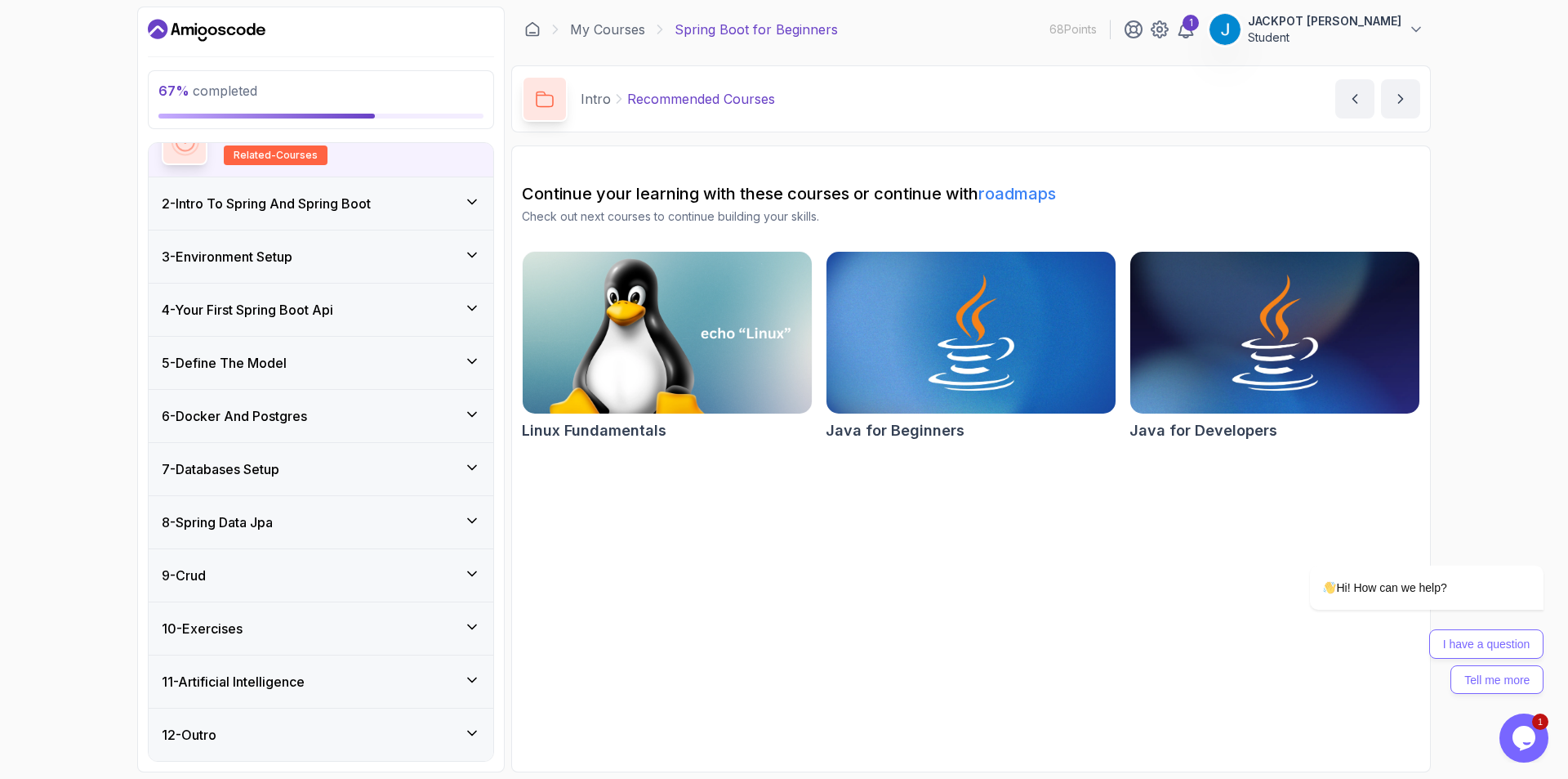
click at [388, 627] on div "10 - Exercises" at bounding box center [320, 628] width 319 height 19
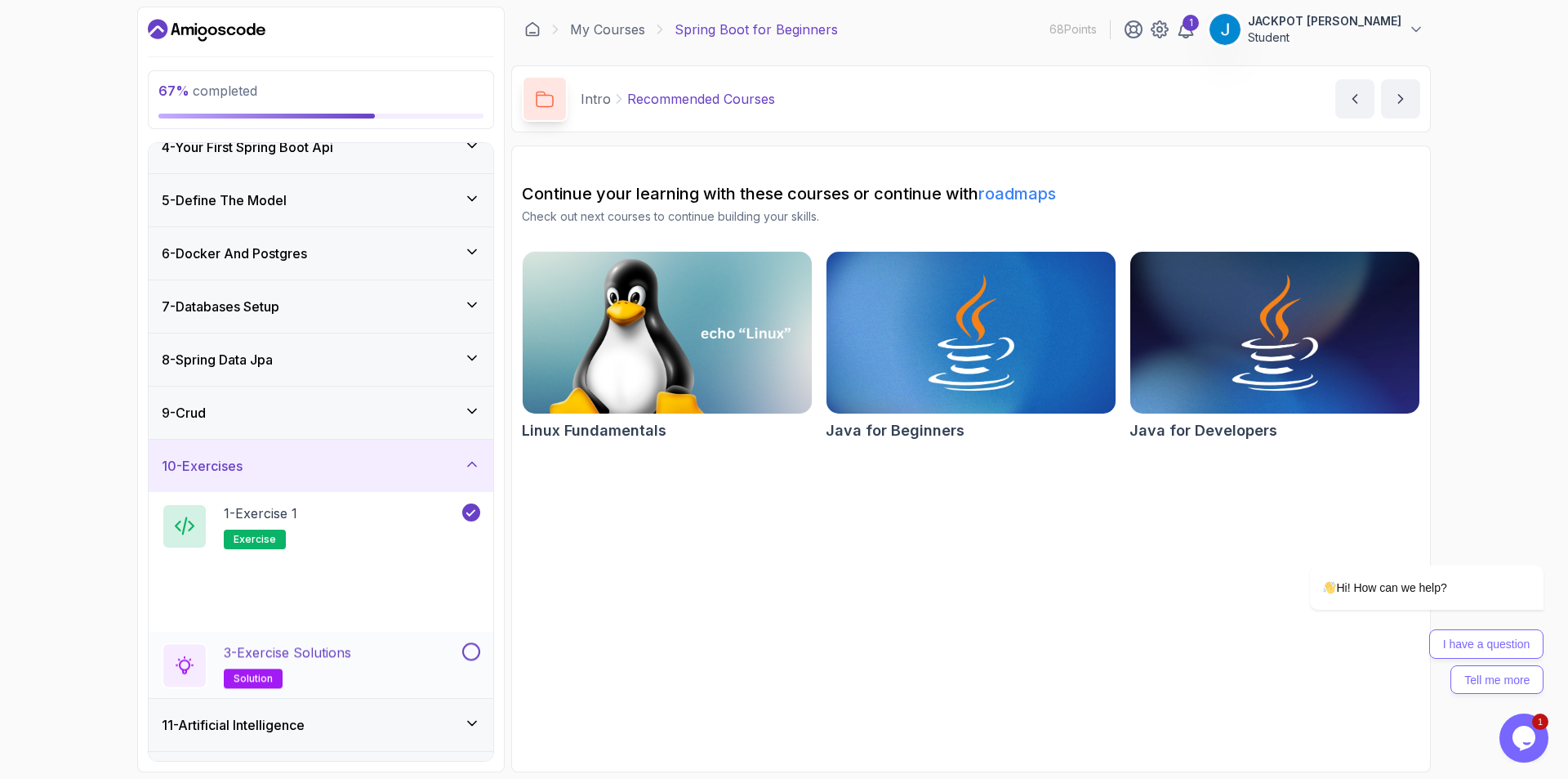
scroll to position [223, 0]
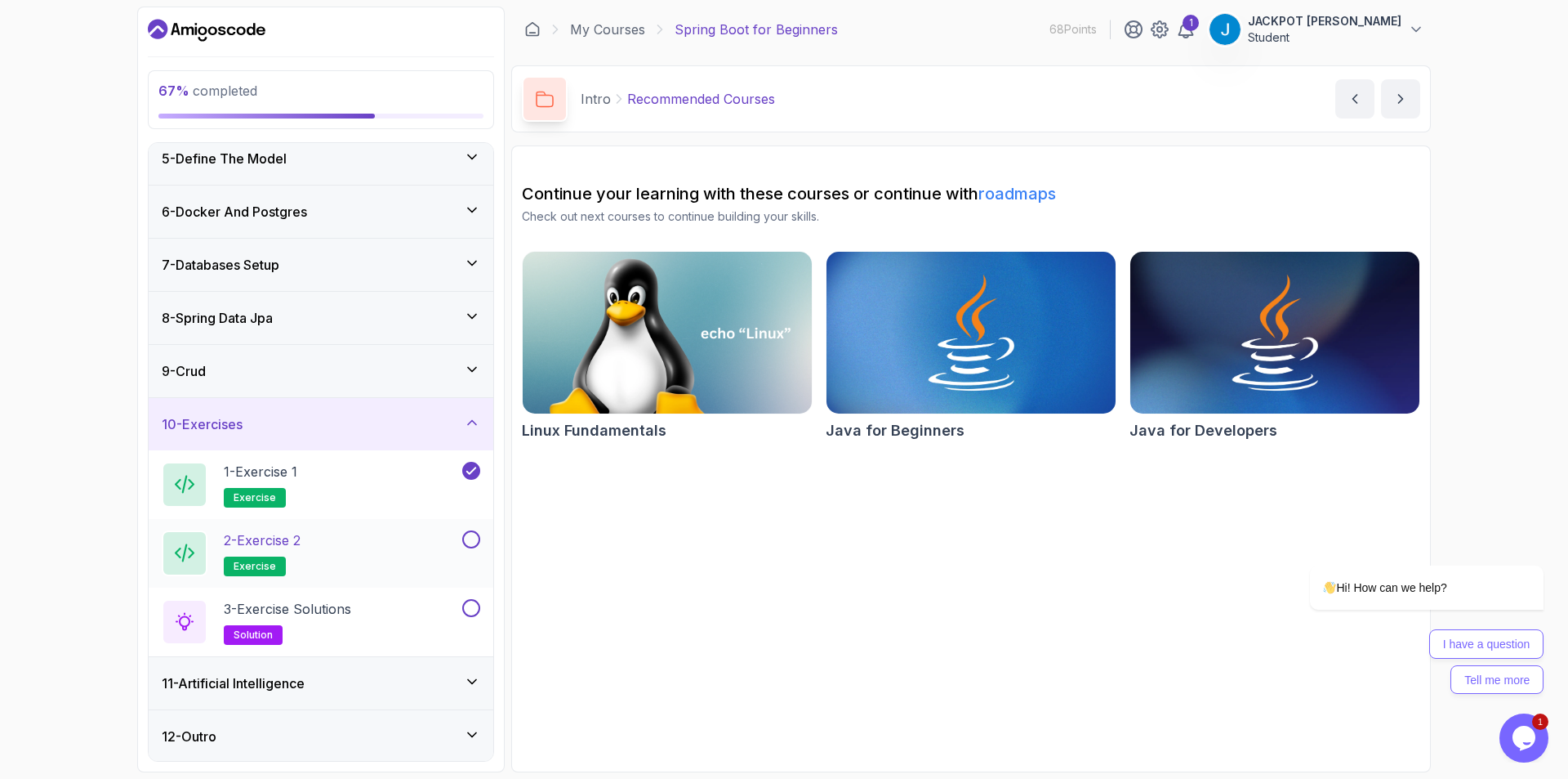
click at [472, 540] on button at bounding box center [471, 539] width 18 height 18
click at [437, 553] on div "2 - Exercise 2 exercise" at bounding box center [310, 553] width 298 height 46
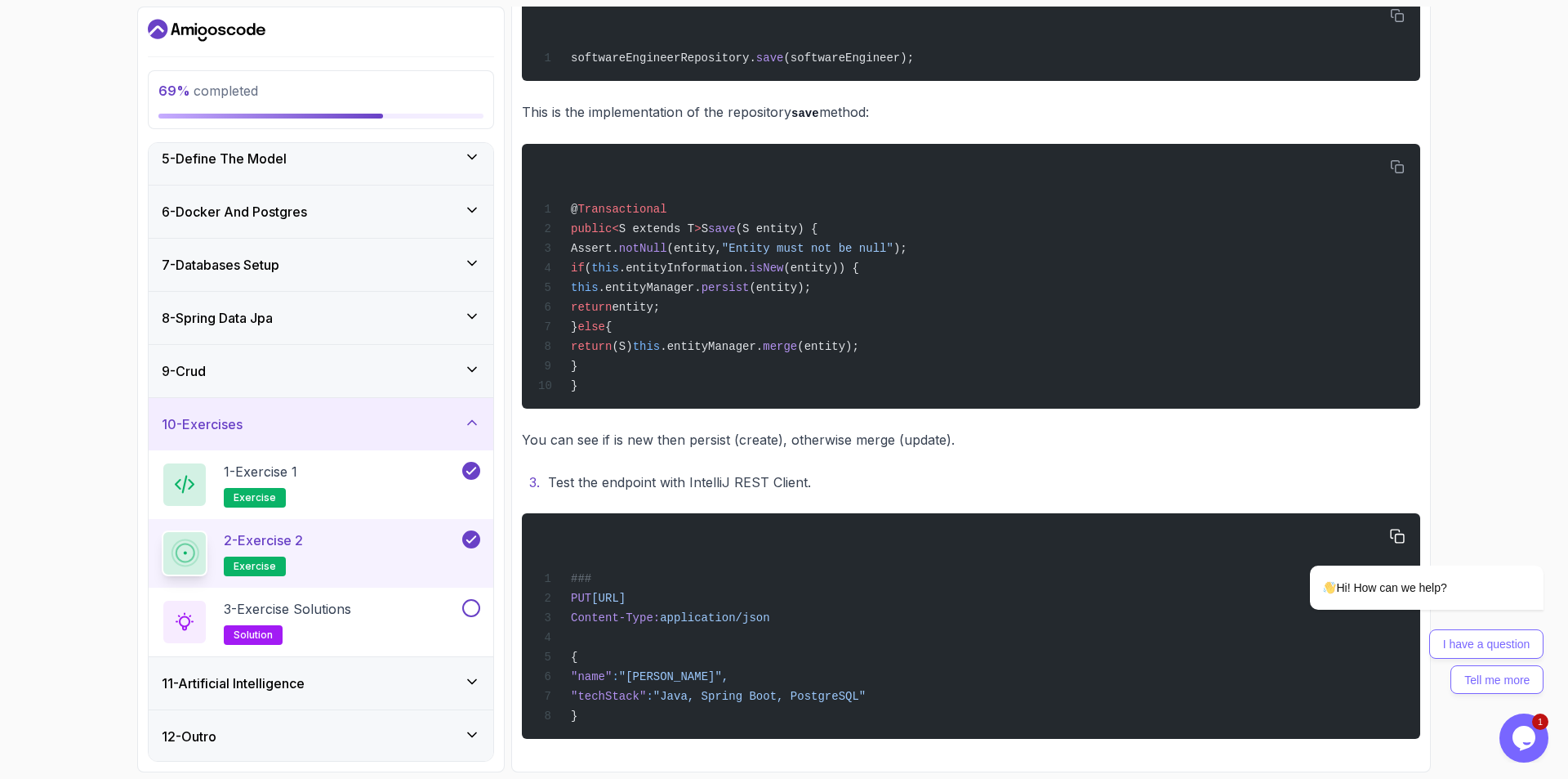
scroll to position [496, 0]
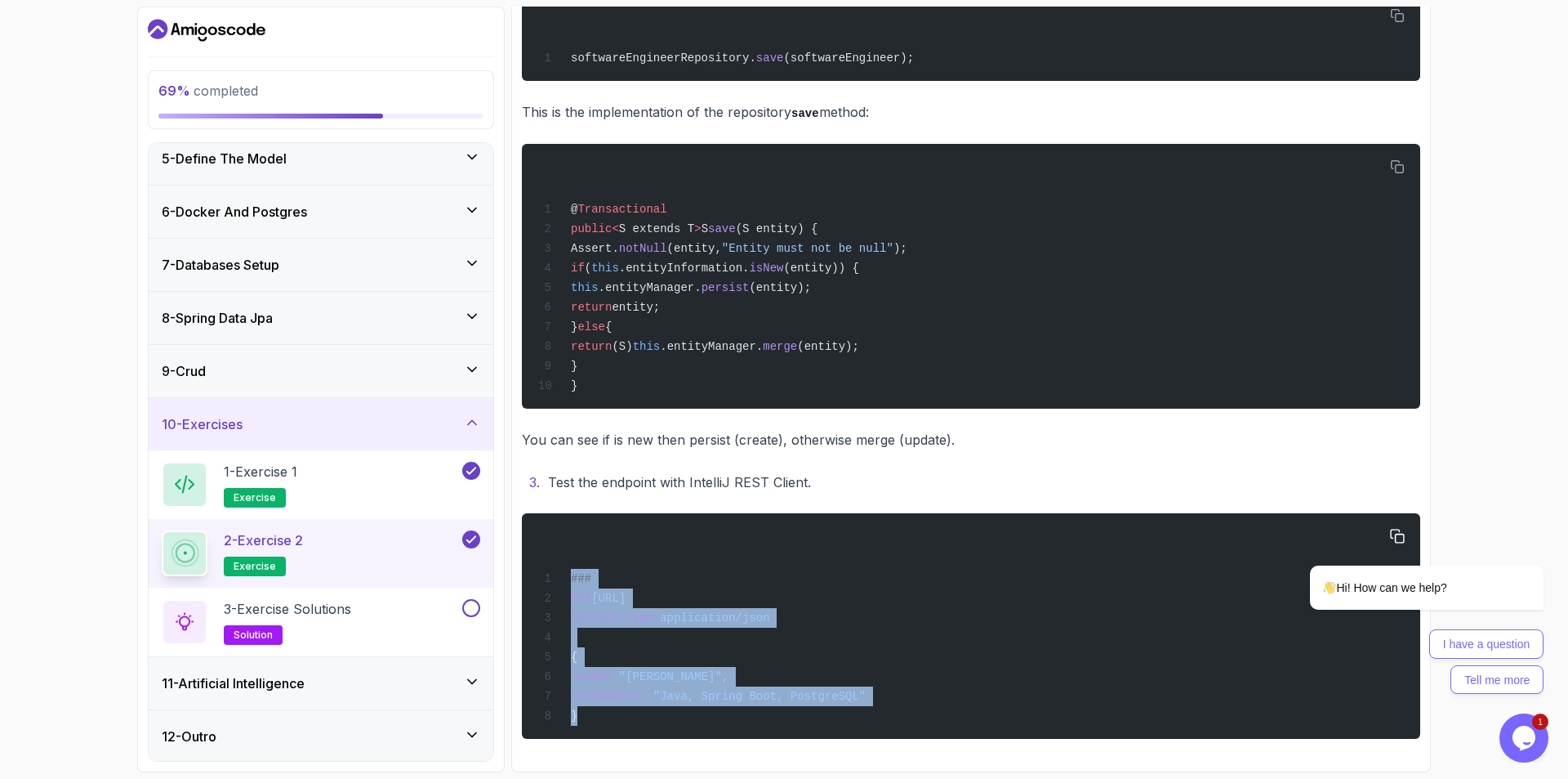
drag, startPoint x: 624, startPoint y: 720, endPoint x: 569, endPoint y: 576, distance: 154.1
click at [569, 576] on div "### PUT [URL] Content-Type: application/json { "name" : "[PERSON_NAME]", "techS…" at bounding box center [971, 625] width 872 height 206
copy code "### PUT [URL] Content-Type: application/json { "name" : "[PERSON_NAME]", "techS…"
click at [472, 610] on button at bounding box center [471, 607] width 18 height 18
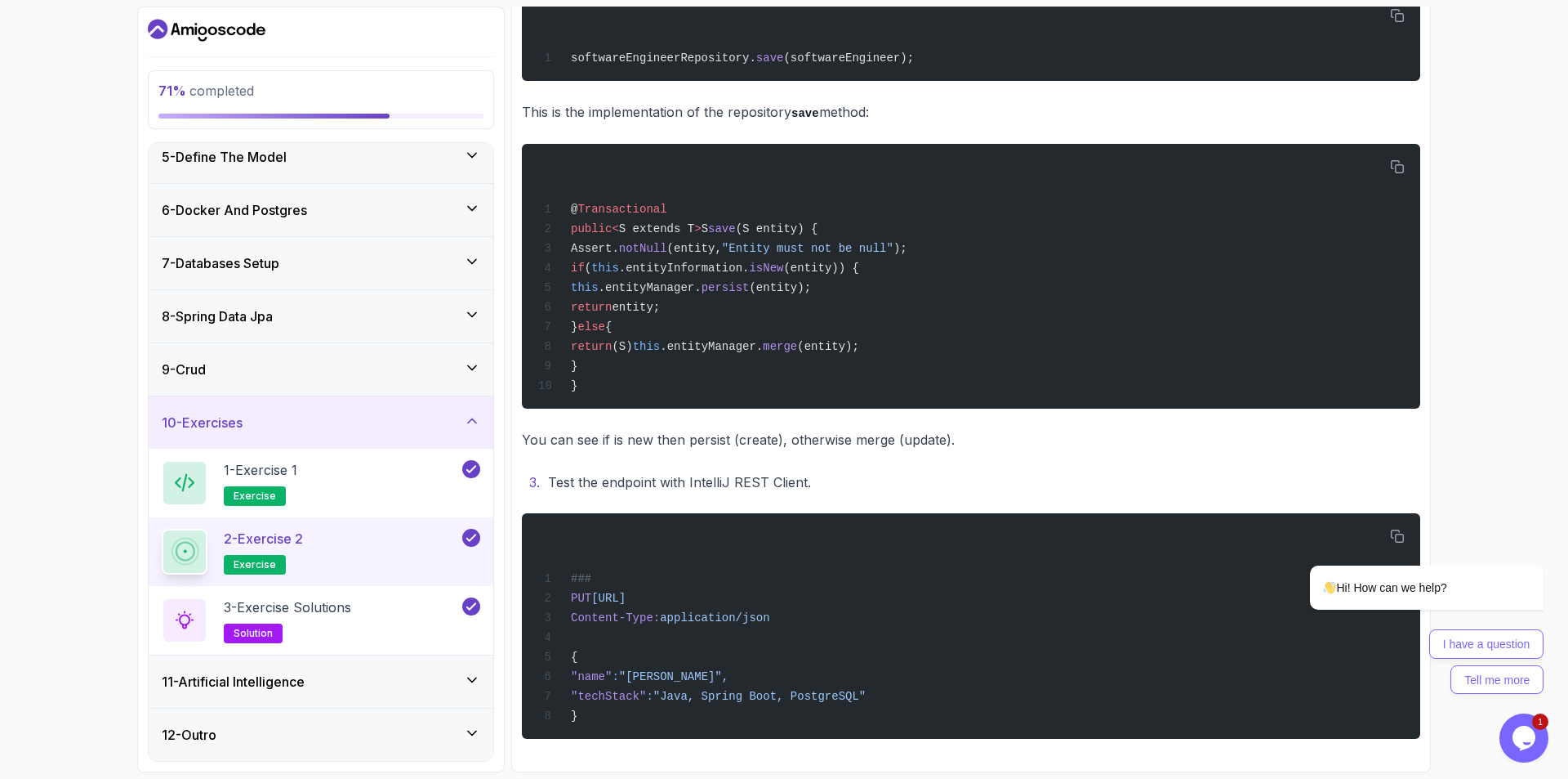
click at [468, 683] on icon at bounding box center [472, 679] width 16 height 16
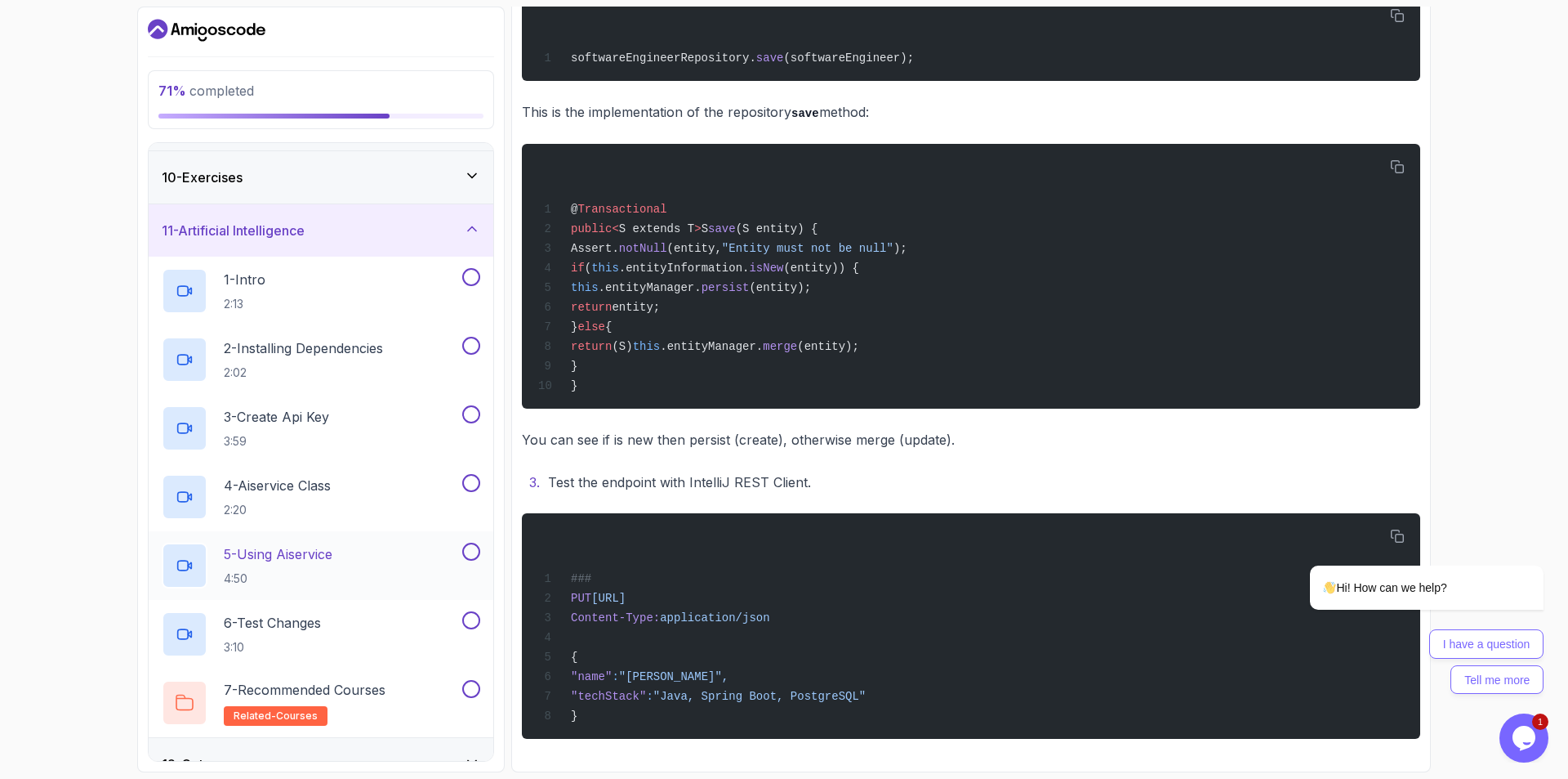
scroll to position [499, 0]
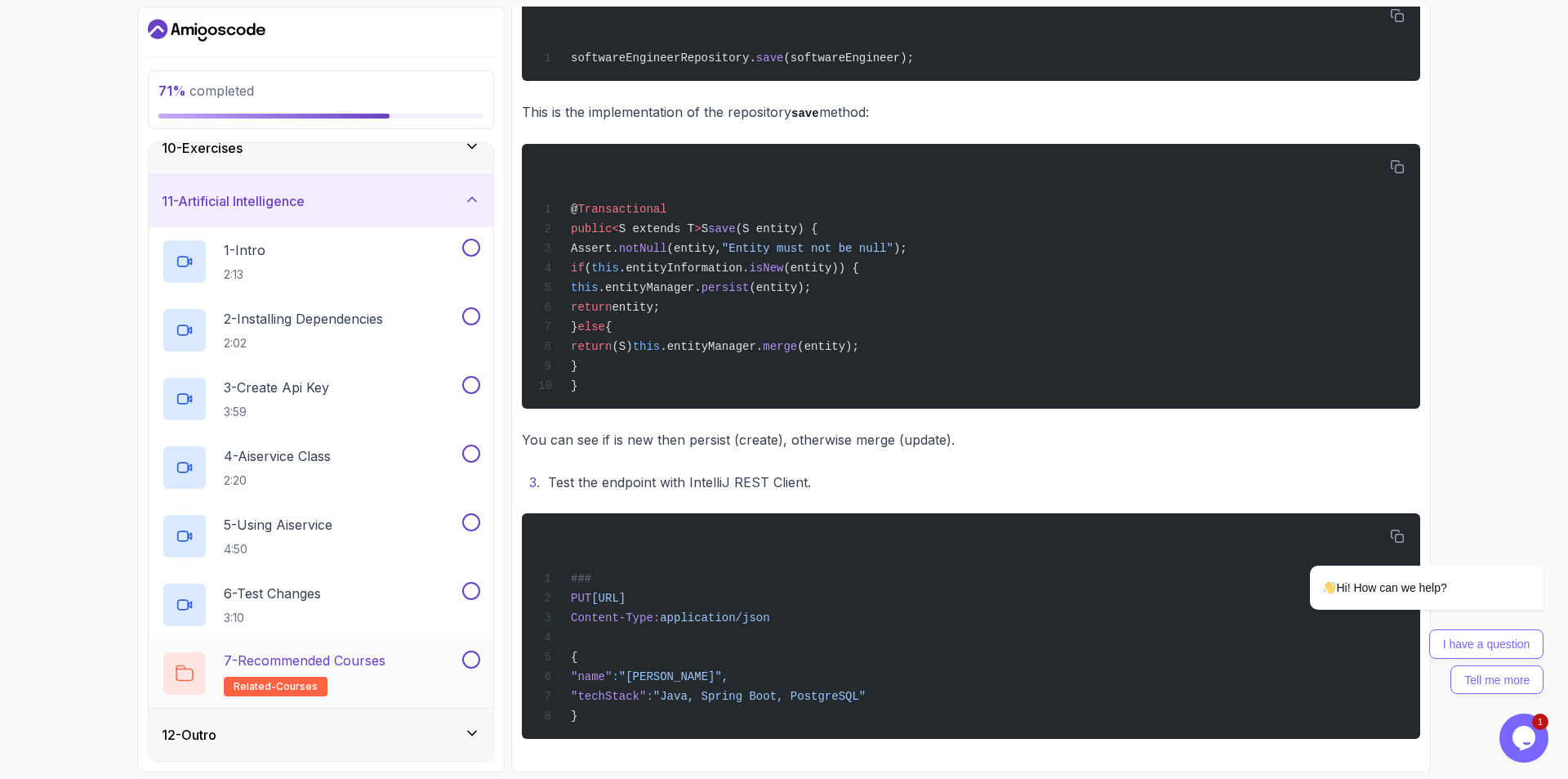
click at [400, 671] on div "7 - Recommended Courses related-courses" at bounding box center [310, 673] width 298 height 46
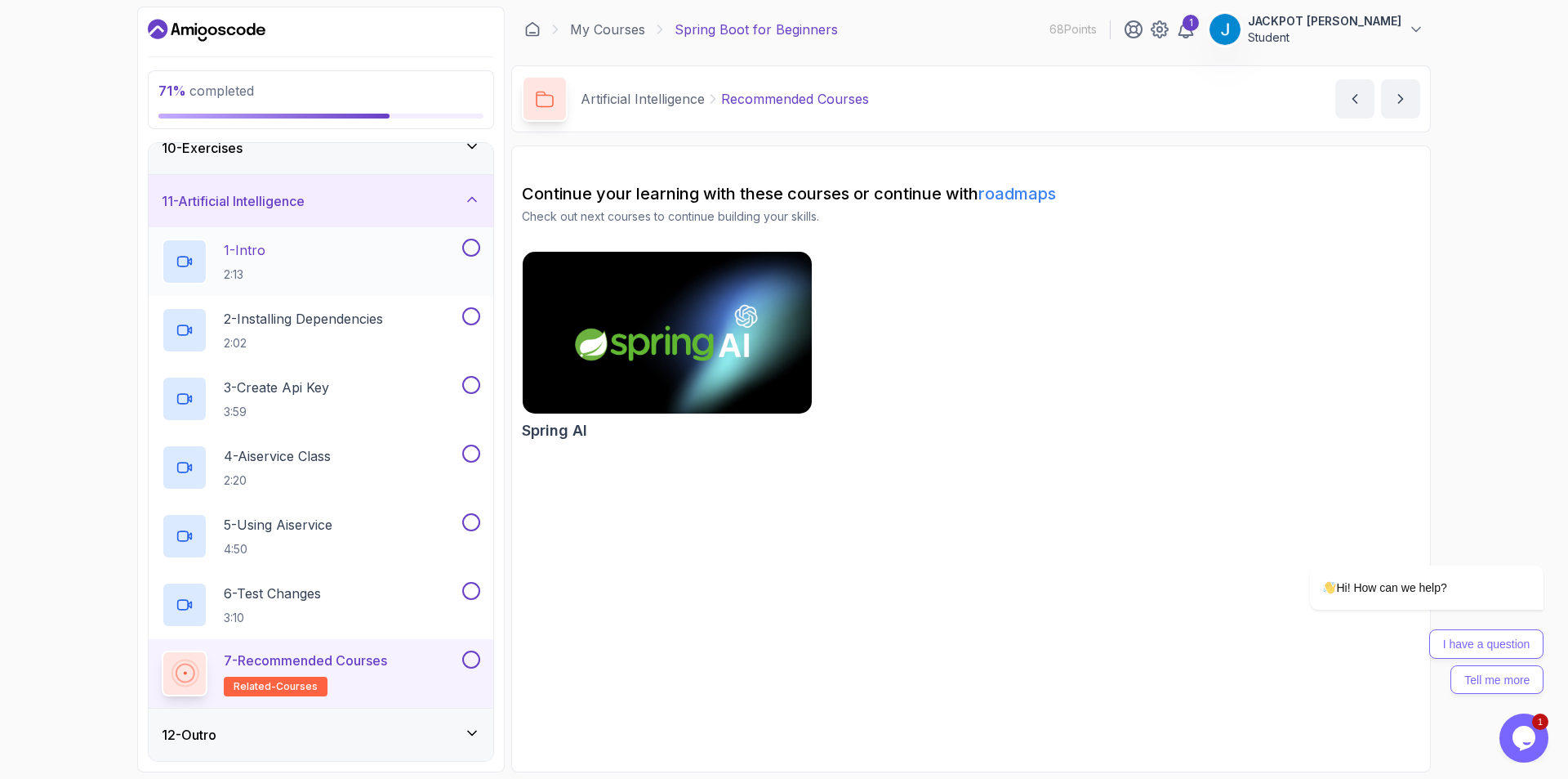
click at [301, 274] on div "1 - Intro 2:13" at bounding box center [310, 261] width 298 height 46
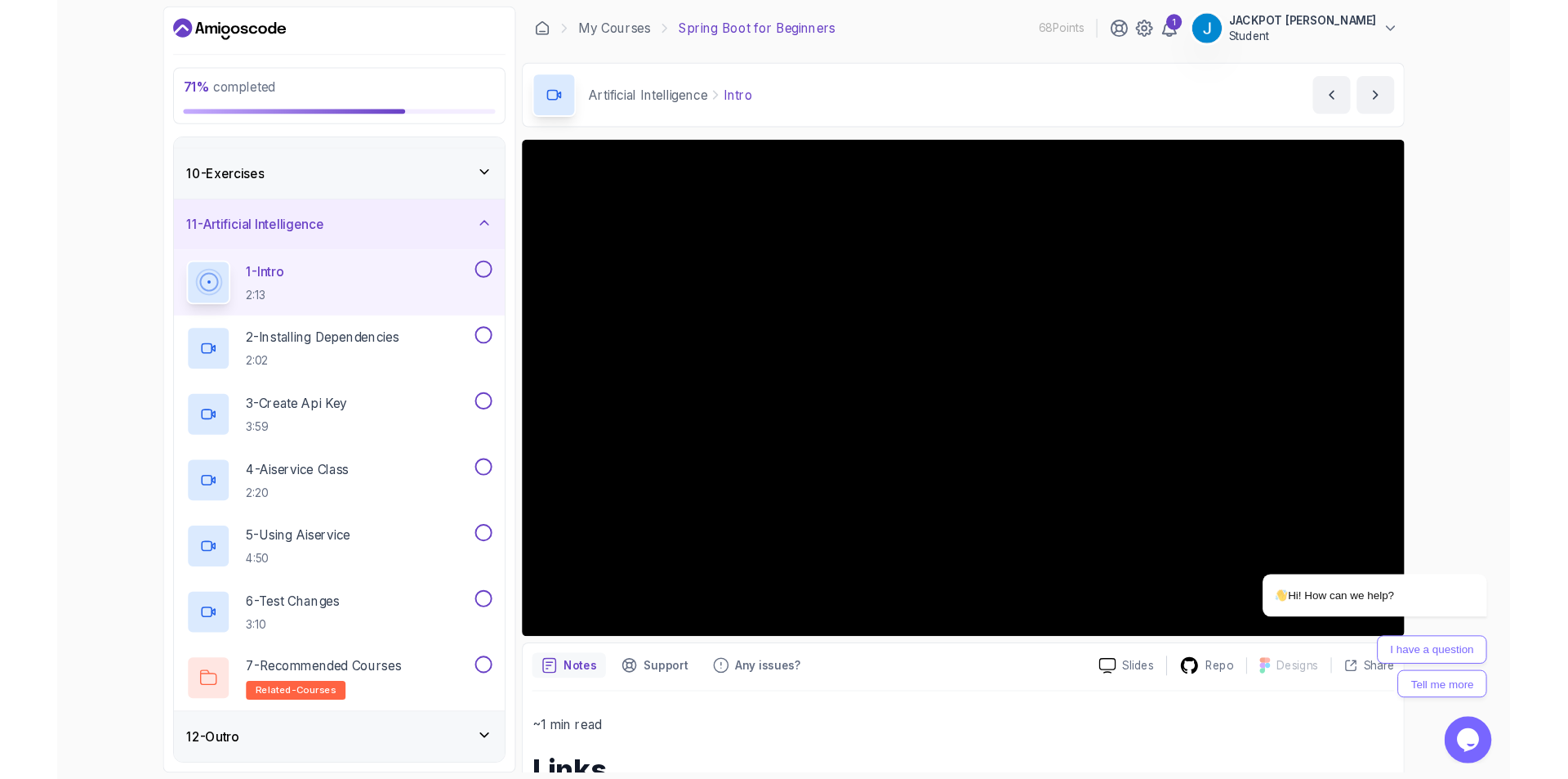
scroll to position [467, 0]
